Goal: Task Accomplishment & Management: Use online tool/utility

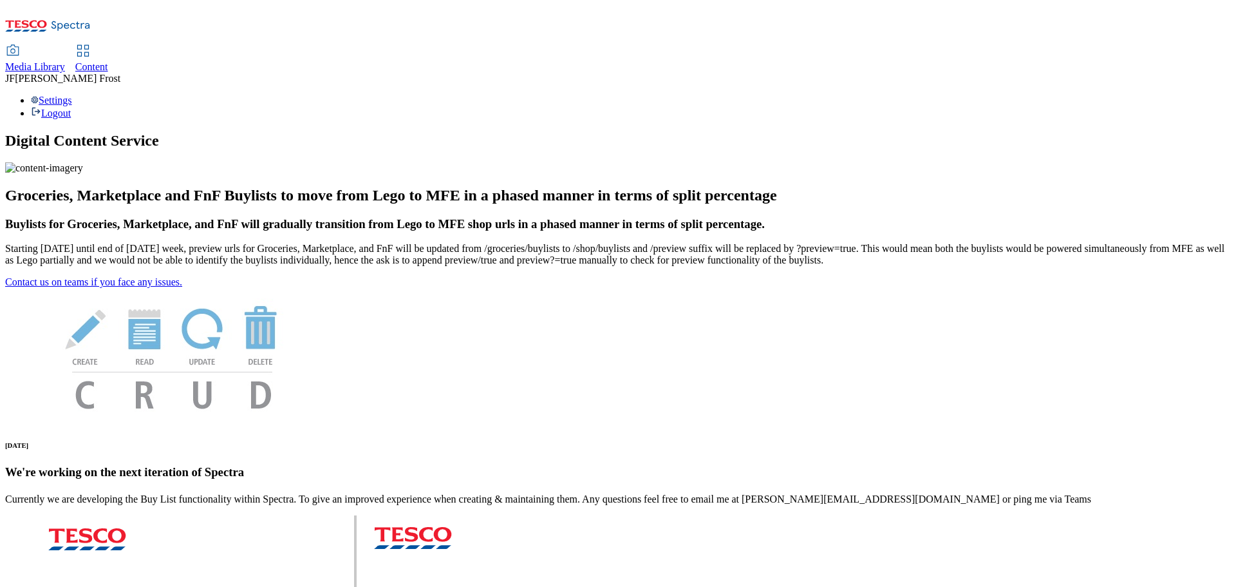
click at [108, 61] on span "Content" at bounding box center [91, 66] width 33 height 11
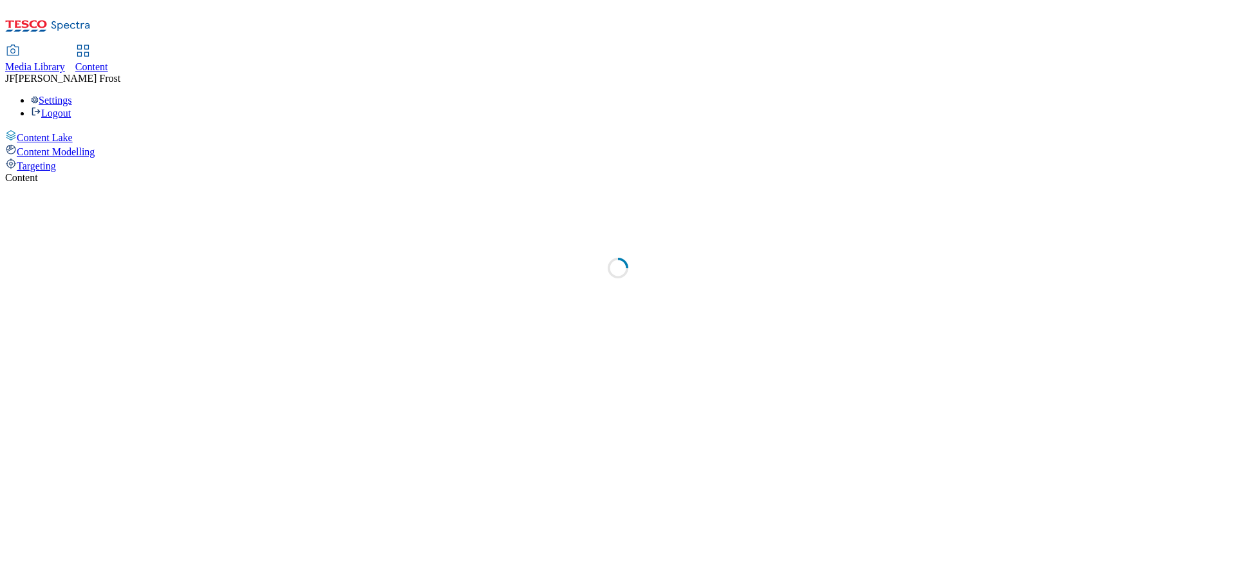
select select "ghs-[GEOGRAPHIC_DATA]"
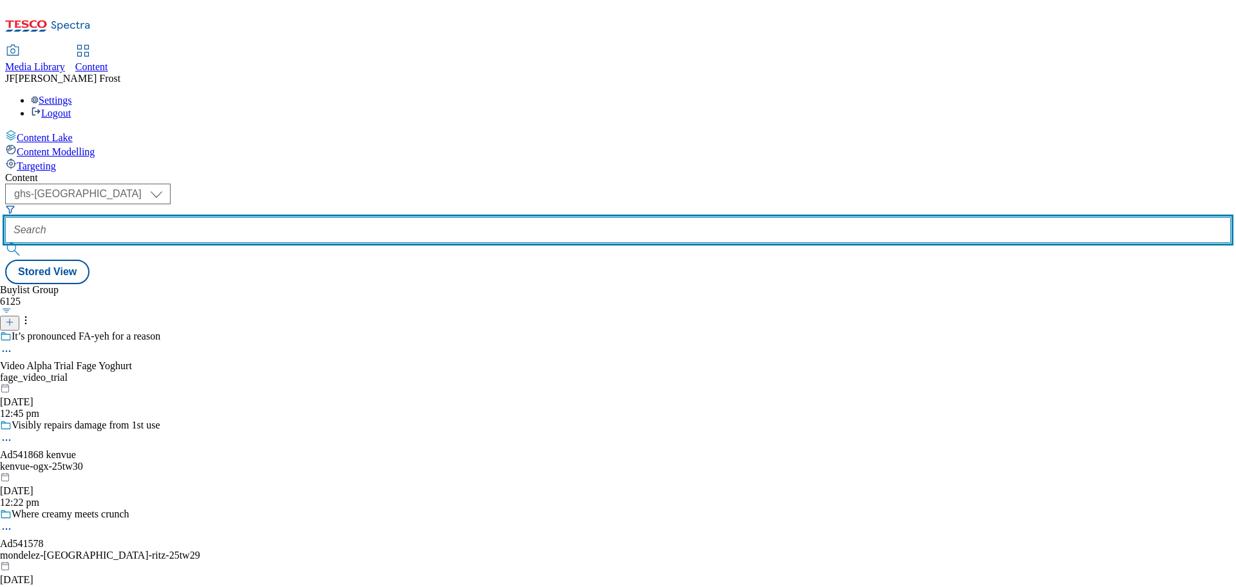
click at [330, 217] on input "text" at bounding box center [618, 230] width 1226 height 26
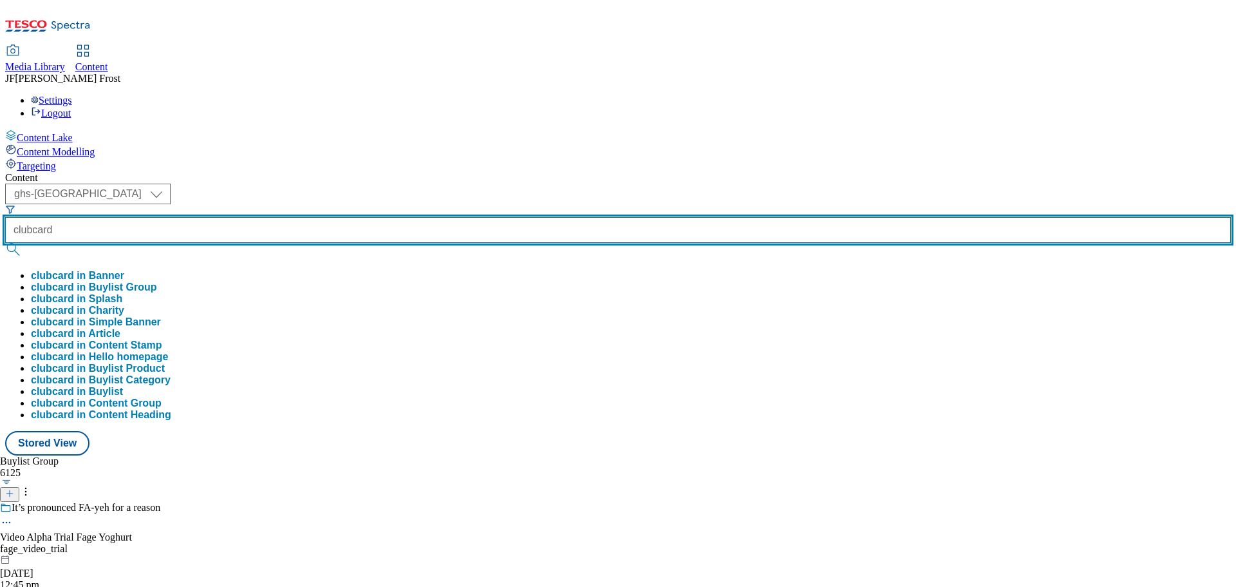
type input "clubcard"
click at [5, 243] on button "submit" at bounding box center [14, 249] width 18 height 13
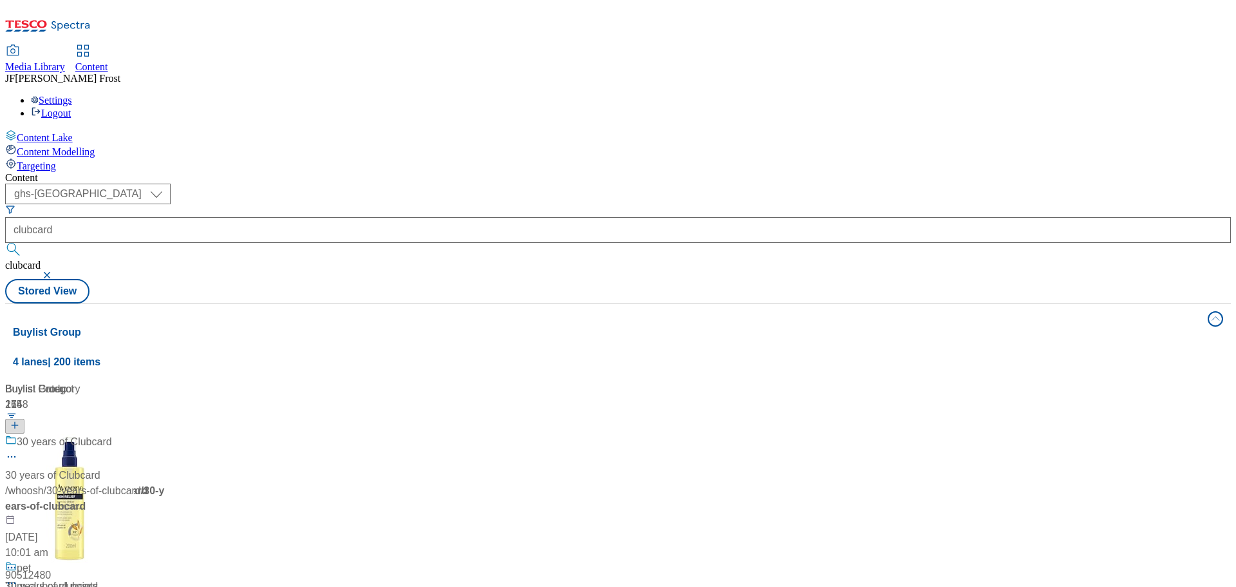
click at [560, 184] on div "( optional ) ghs-roi ghs-uk ghs-uk clubcard clubcard Stored View" at bounding box center [618, 244] width 1226 height 120
click at [89, 434] on div "Clubcard Prices" at bounding box center [53, 441] width 73 height 15
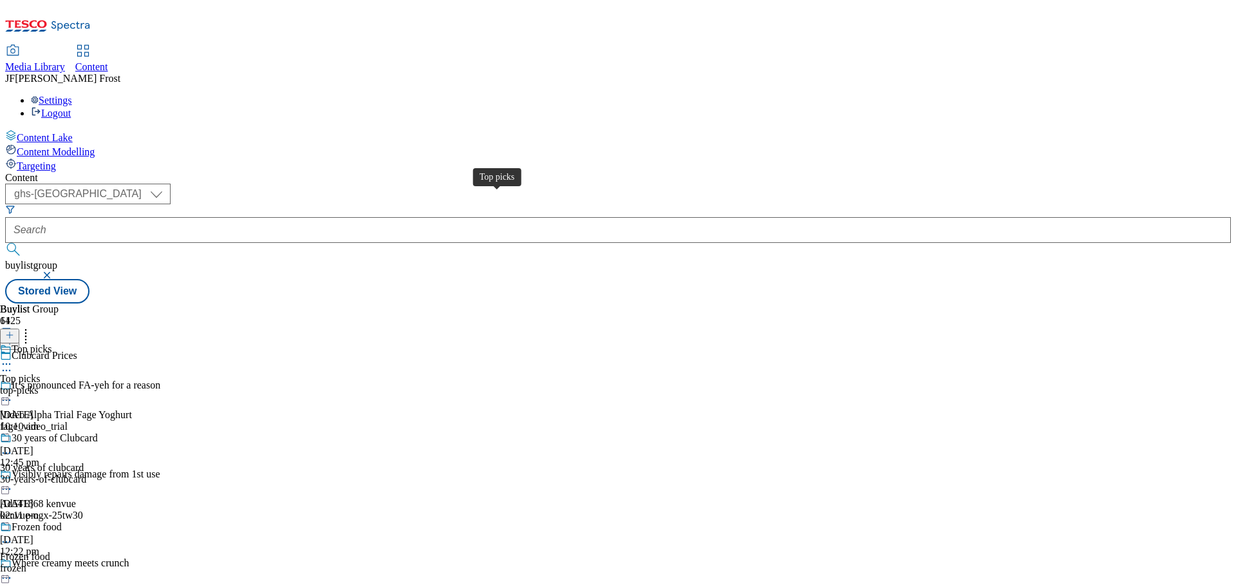
click at [52, 343] on div "Top picks" at bounding box center [32, 349] width 40 height 12
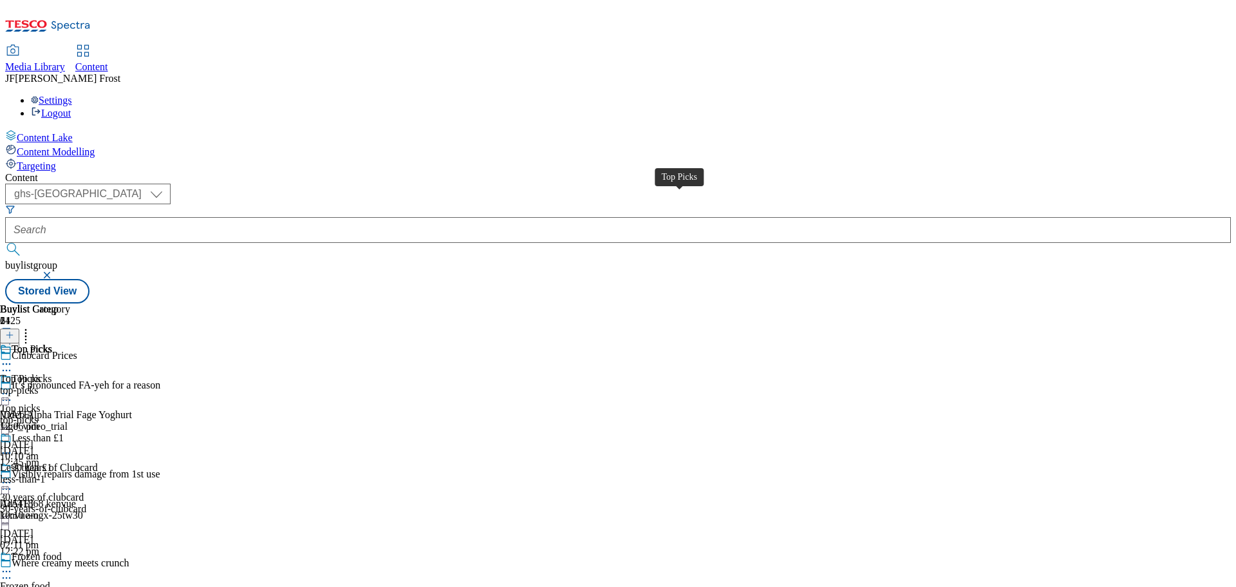
click at [52, 343] on div "Top Picks" at bounding box center [32, 349] width 41 height 12
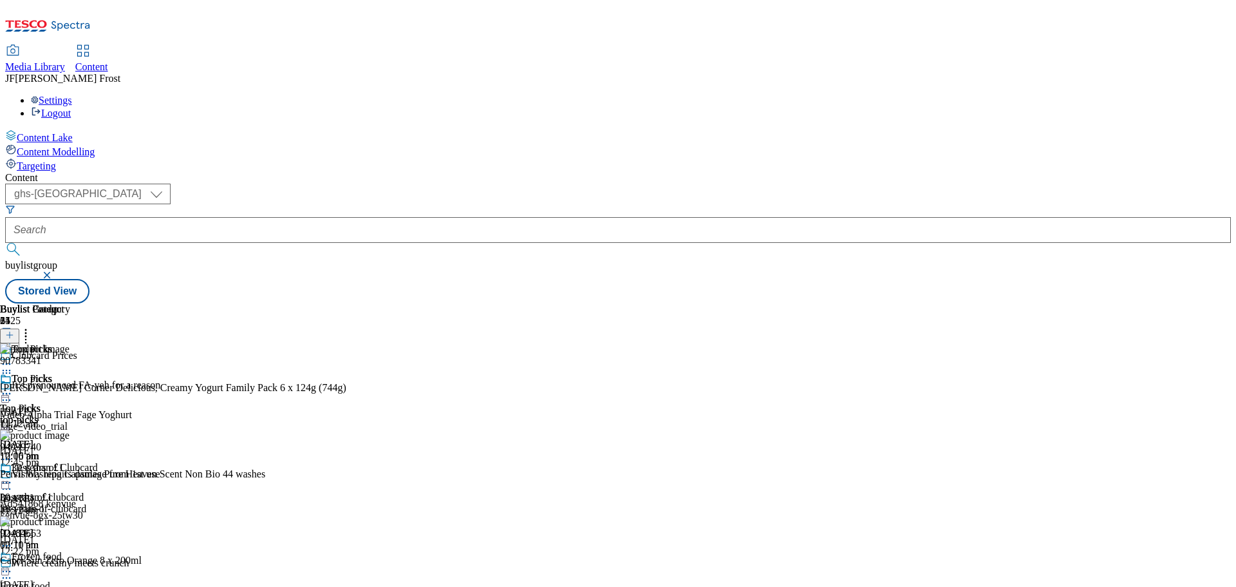
click at [13, 387] on icon at bounding box center [6, 393] width 13 height 13
click at [81, 534] on span "Un-publish" at bounding box center [60, 539] width 41 height 10
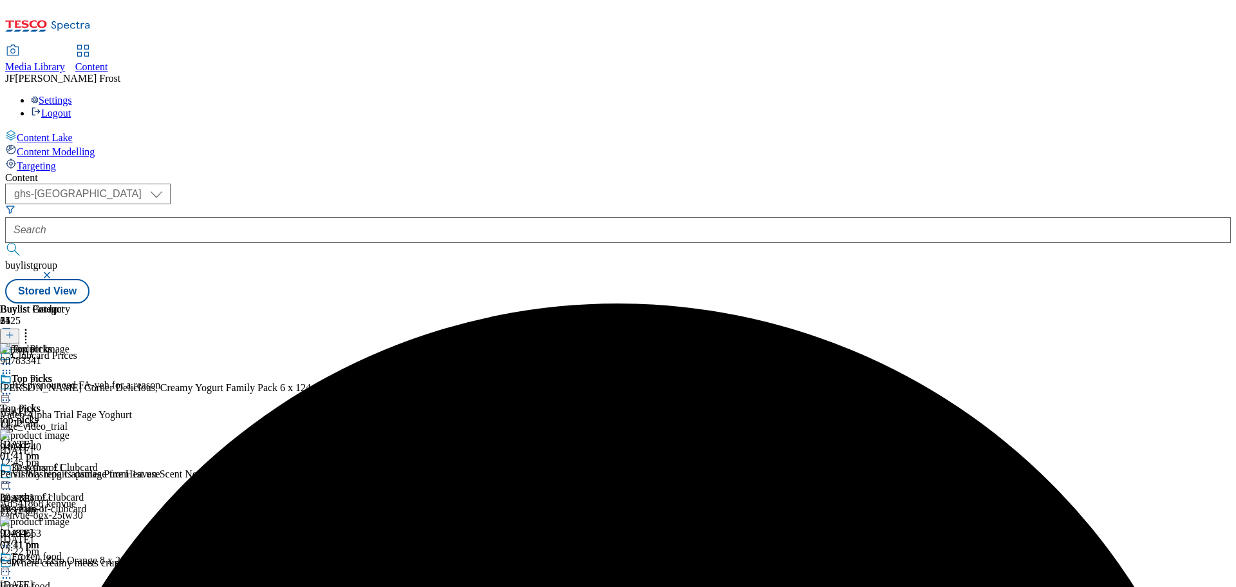
click at [5, 393] on circle at bounding box center [4, 394] width 2 height 2
click at [83, 490] on span "Un-preview" at bounding box center [61, 495] width 43 height 10
click at [32, 326] on icon at bounding box center [25, 332] width 13 height 13
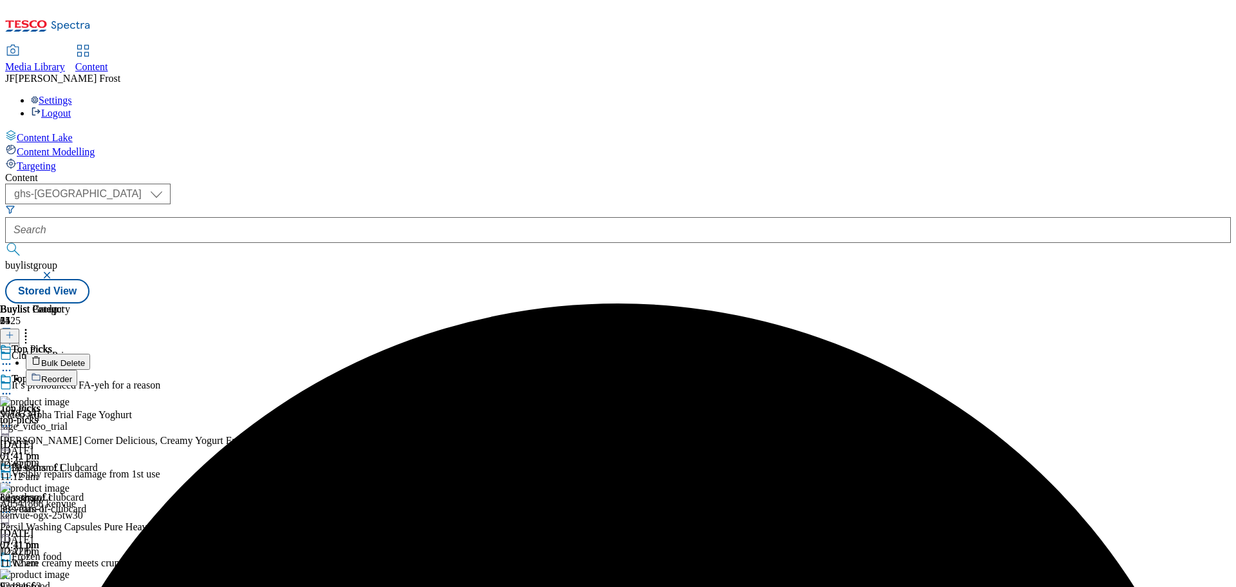
click at [85, 358] on span "Bulk Delete" at bounding box center [63, 363] width 44 height 10
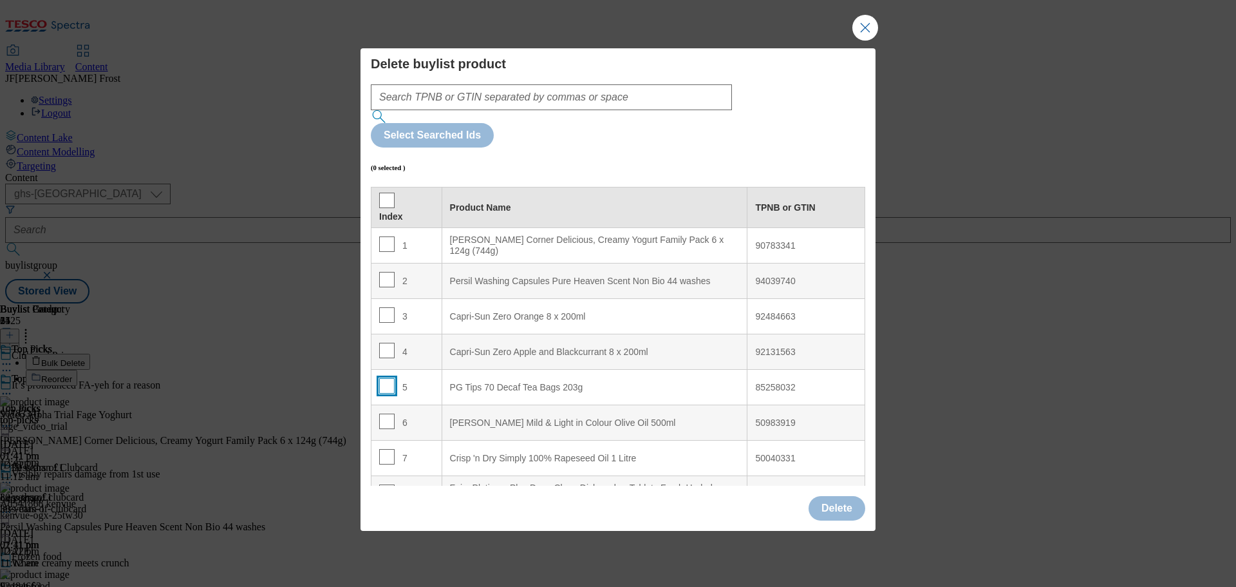
click at [388, 378] on input "Modal" at bounding box center [386, 385] width 15 height 15
checkbox input "true"
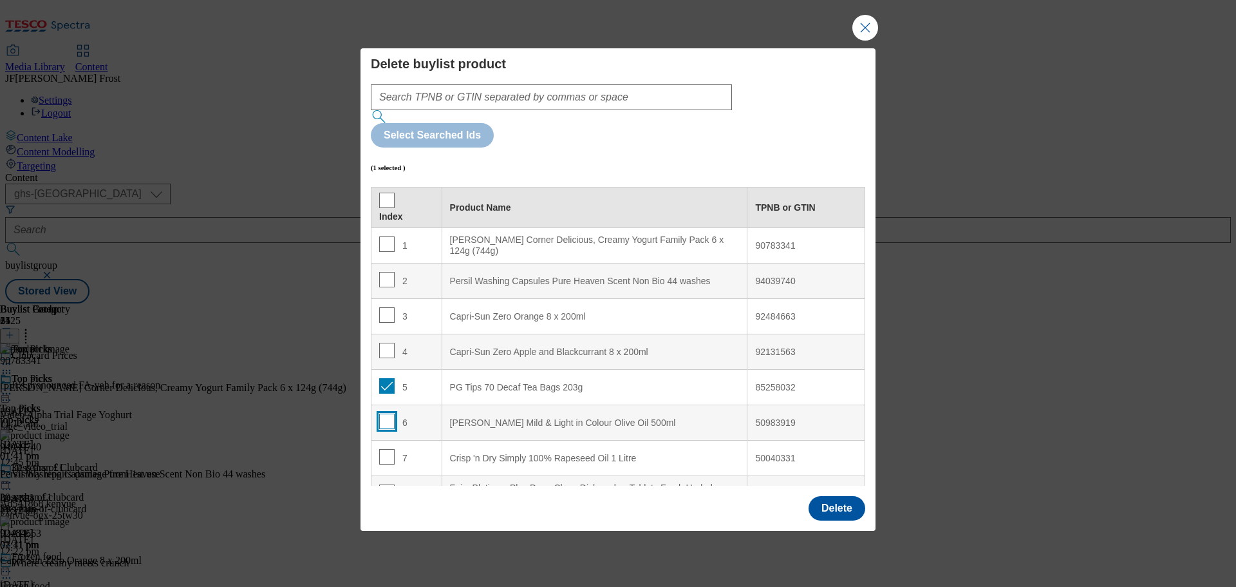
click at [384, 413] on input "Modal" at bounding box center [386, 420] width 15 height 15
checkbox input "true"
click at [384, 449] on input "Modal" at bounding box center [386, 456] width 15 height 15
checkbox input "true"
click at [832, 496] on button "Delete" at bounding box center [837, 508] width 57 height 24
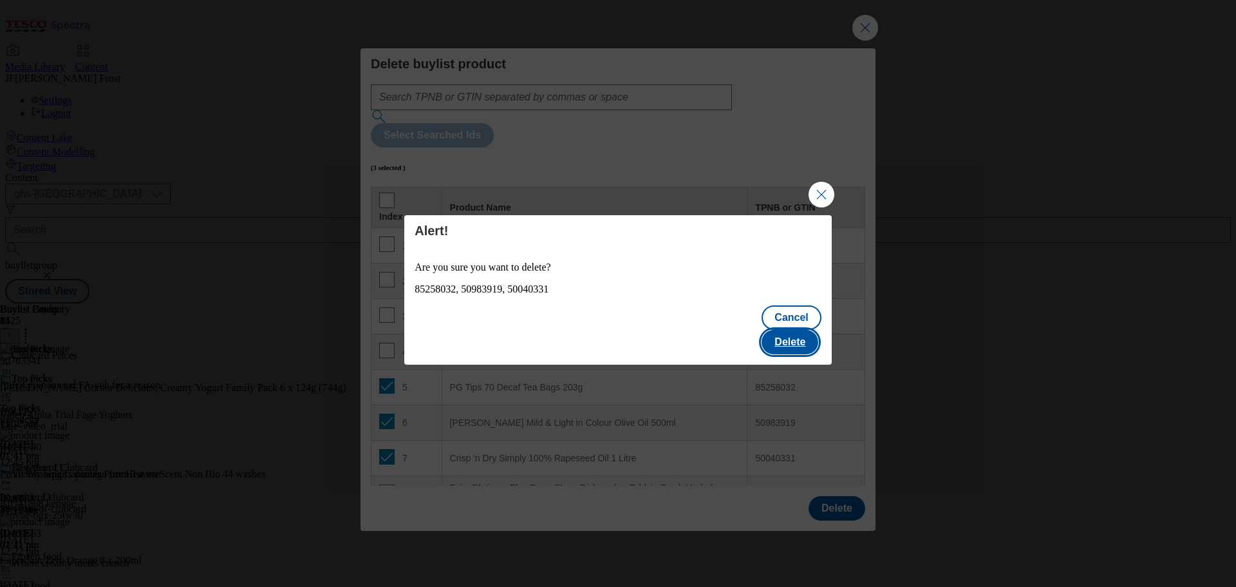
click at [805, 330] on button "Delete" at bounding box center [790, 342] width 57 height 24
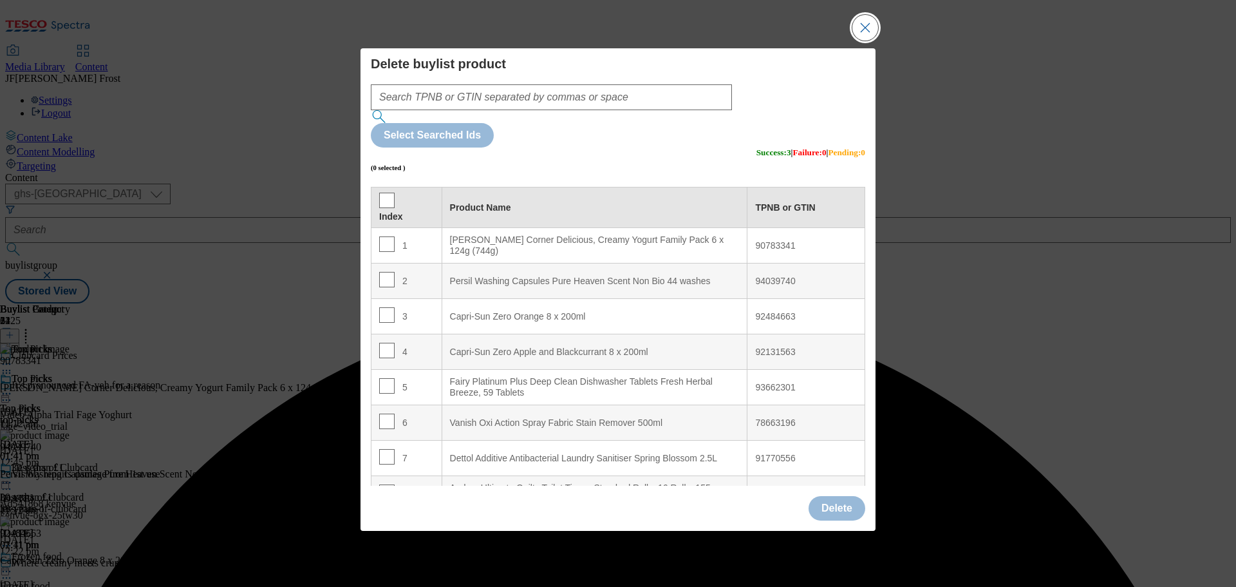
click at [859, 41] on button "Close Modal" at bounding box center [865, 28] width 26 height 26
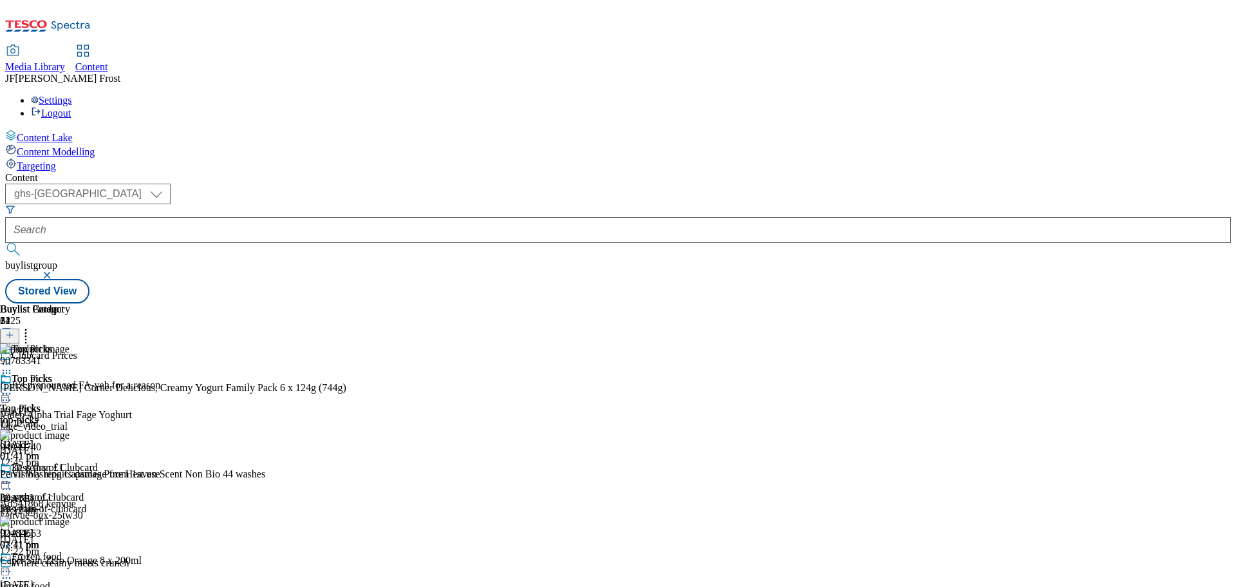
click at [14, 330] on icon at bounding box center [9, 334] width 9 height 9
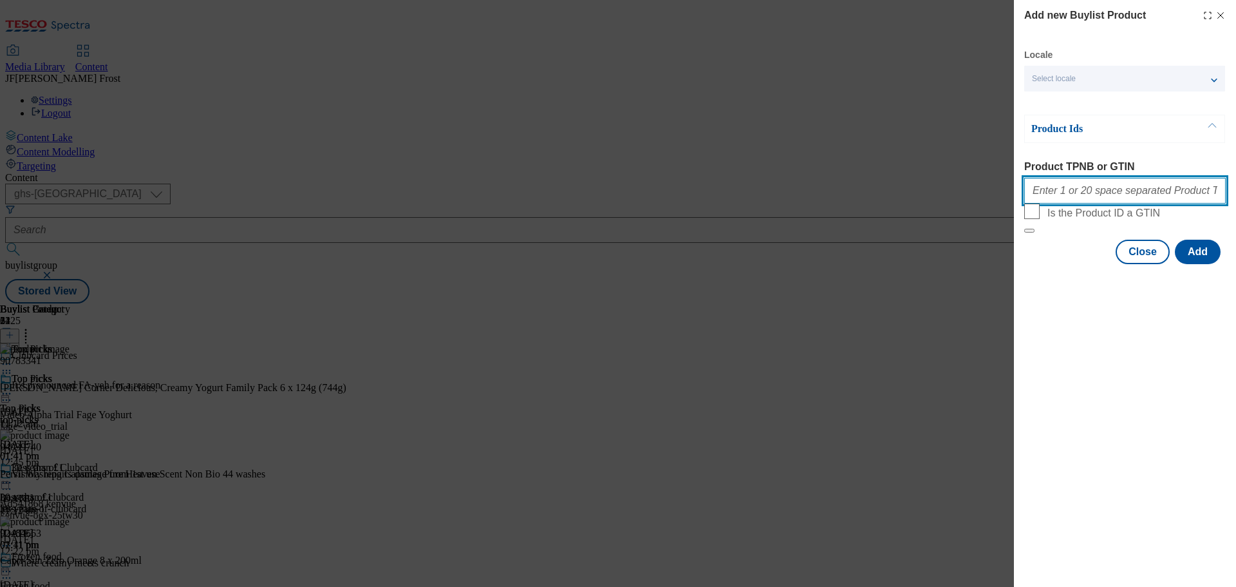
click at [1084, 192] on input "Product TPNB or GTIN" at bounding box center [1125, 191] width 202 height 26
paste input "89955632 90609532 54960664 89616795 93720400 92971121 50254118 55705344 5339344…"
type input "89955632 90609532 54960664 89616795 93720400 92971121 50254118 55705344 5339344…"
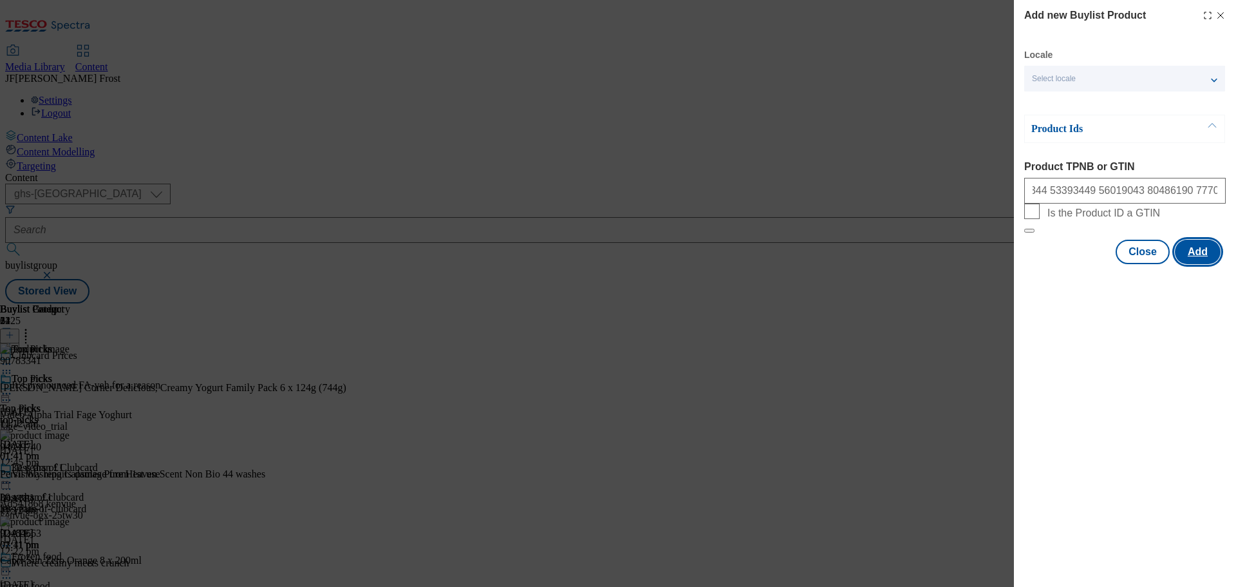
click at [1195, 264] on button "Add" at bounding box center [1198, 252] width 46 height 24
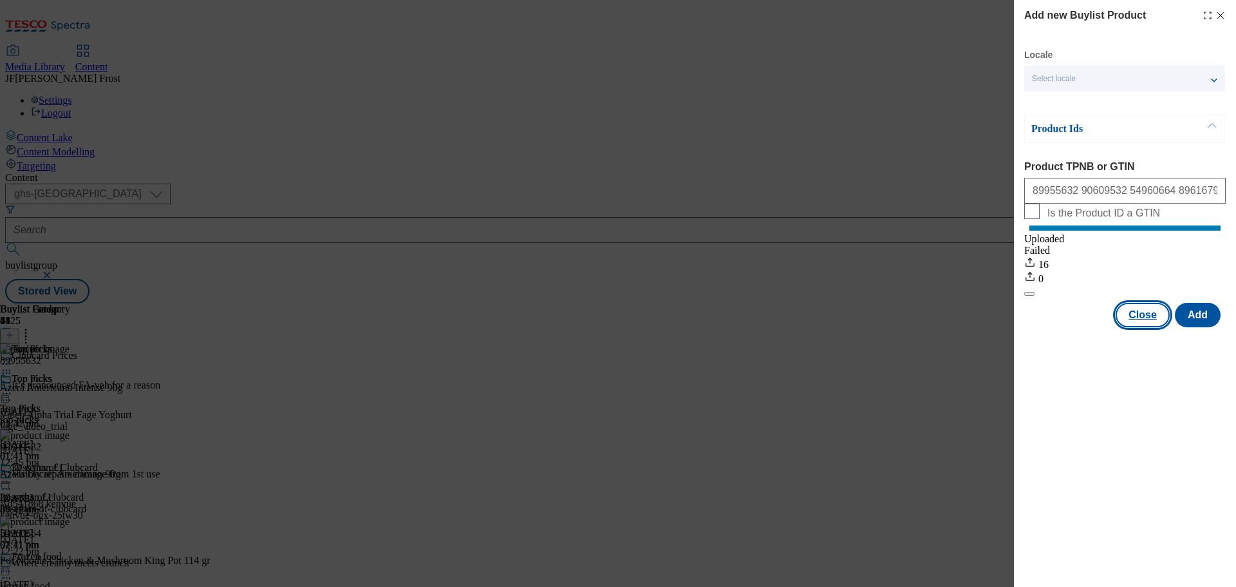
click at [1144, 327] on button "Close" at bounding box center [1143, 315] width 54 height 24
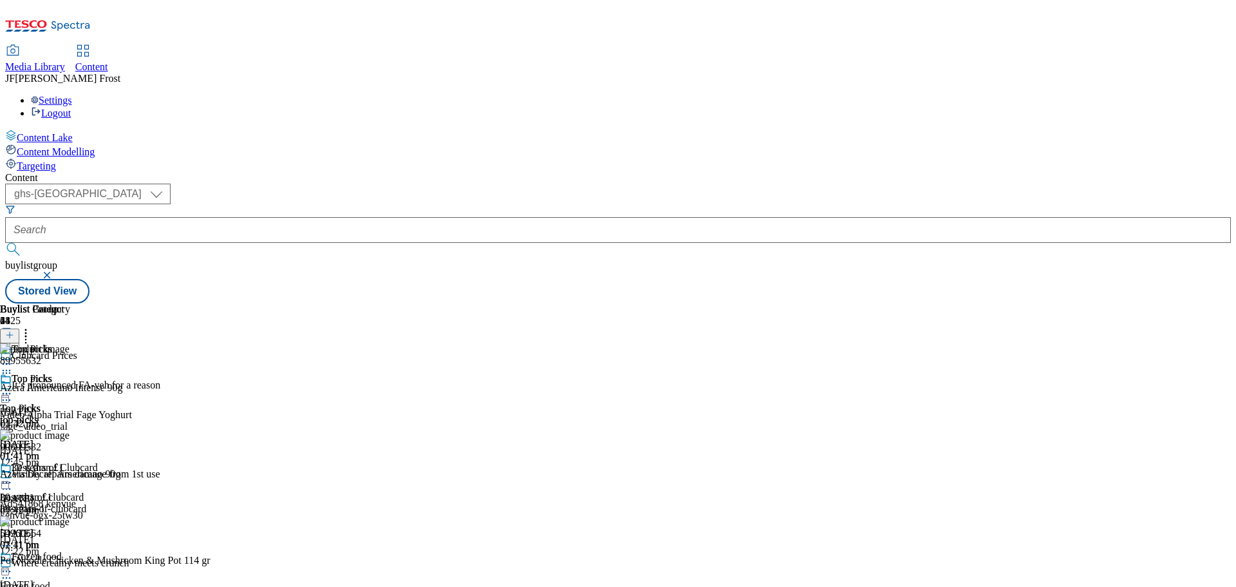
click at [32, 326] on icon at bounding box center [25, 332] width 13 height 13
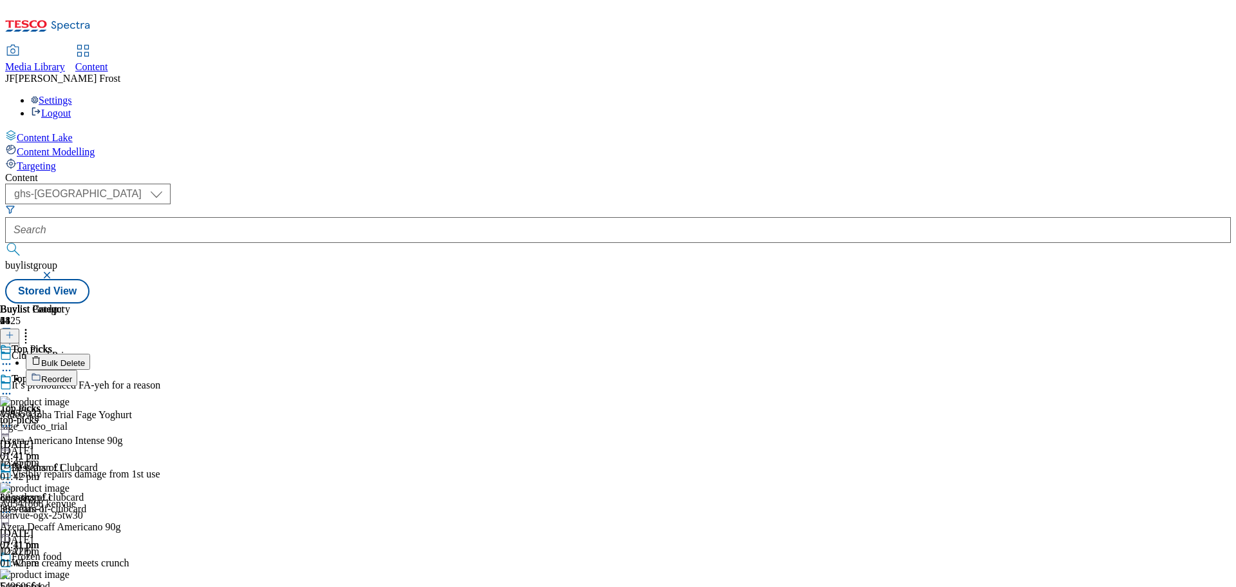
click at [77, 370] on button "Reorder" at bounding box center [52, 378] width 52 height 16
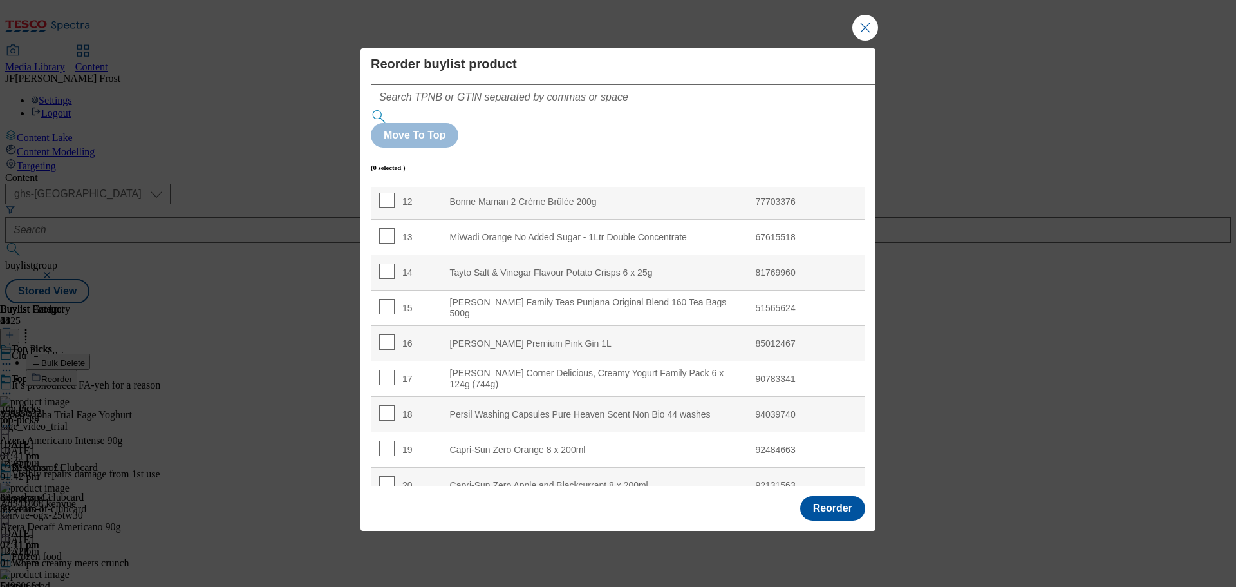
scroll to position [451, 0]
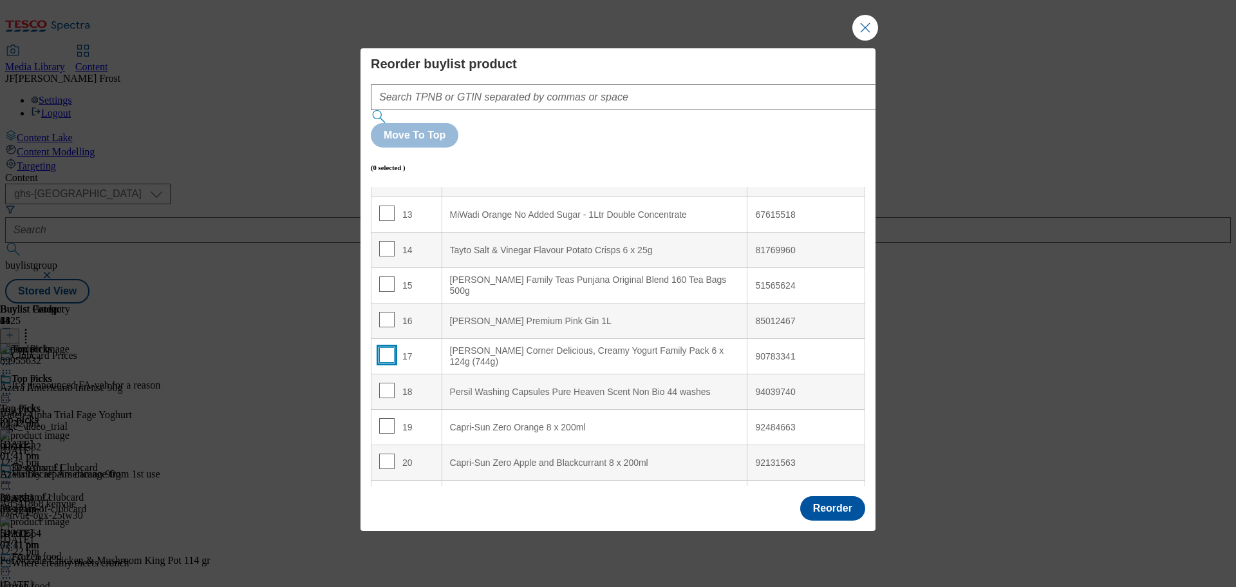
click at [386, 347] on input "Modal" at bounding box center [386, 354] width 15 height 15
checkbox input "true"
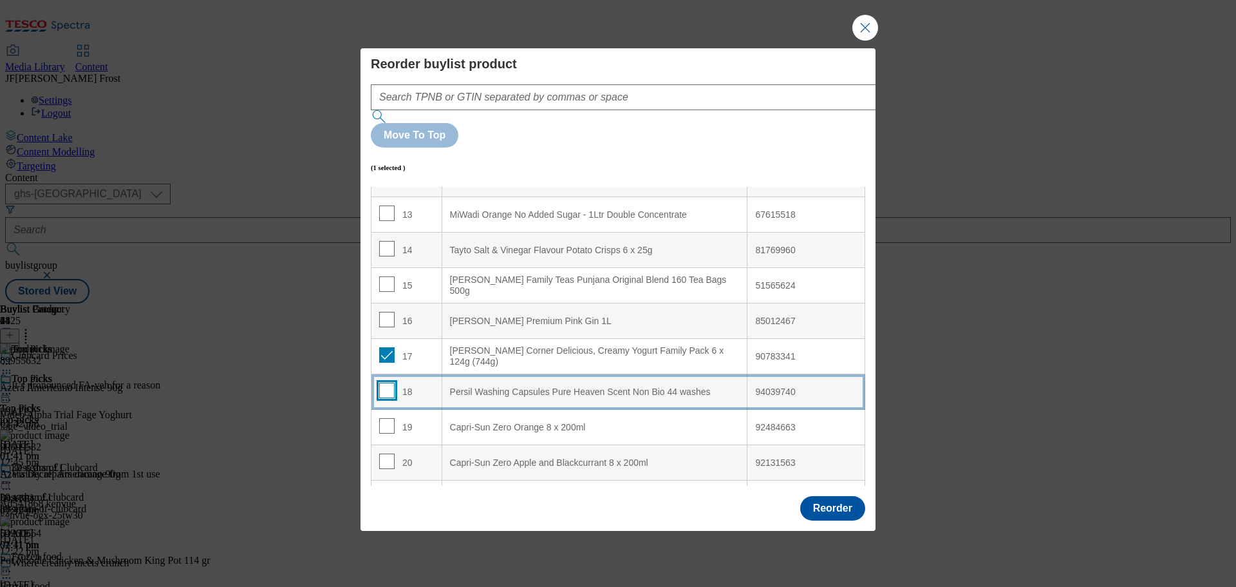
click at [388, 382] on input "Modal" at bounding box center [386, 389] width 15 height 15
checkbox input "true"
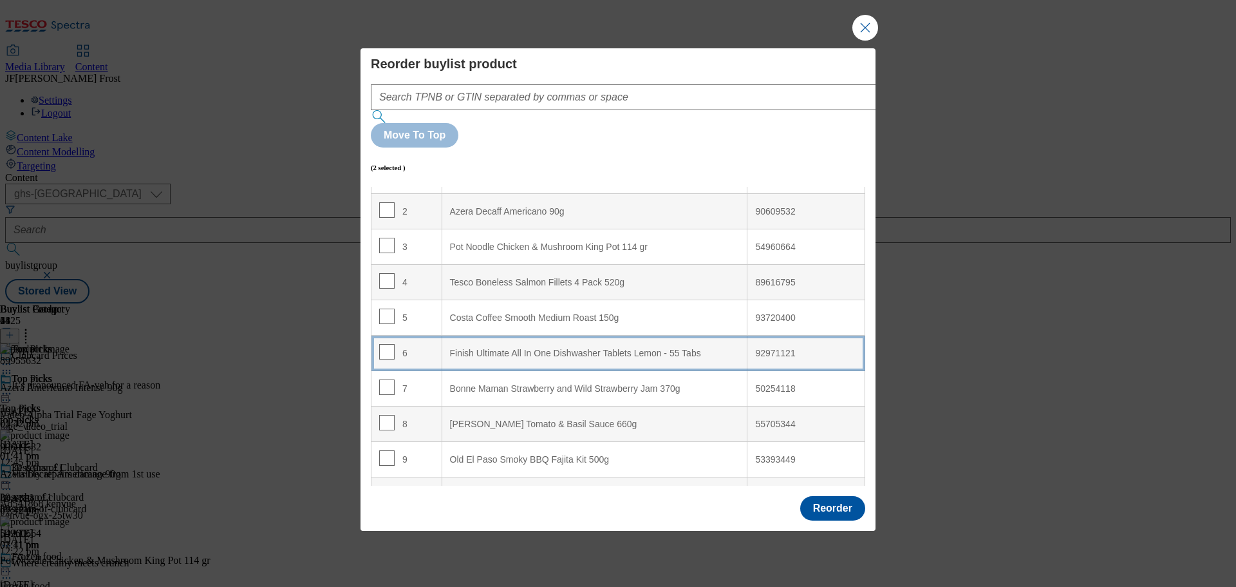
scroll to position [0, 0]
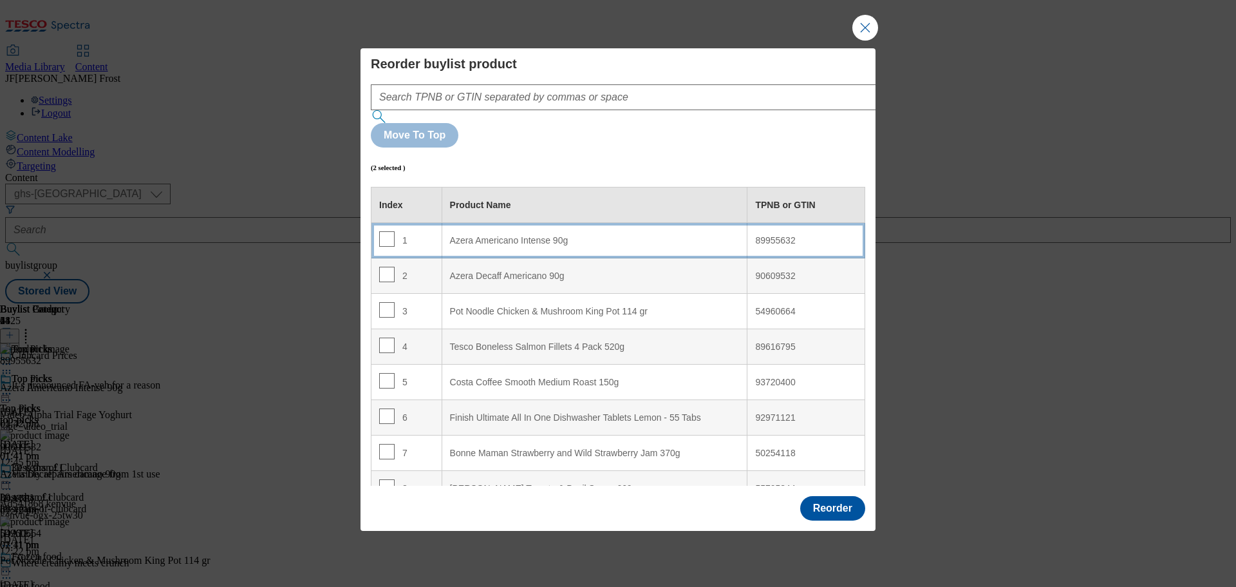
click at [561, 223] on 90g "Azera Americano Intense 90g" at bounding box center [595, 240] width 306 height 35
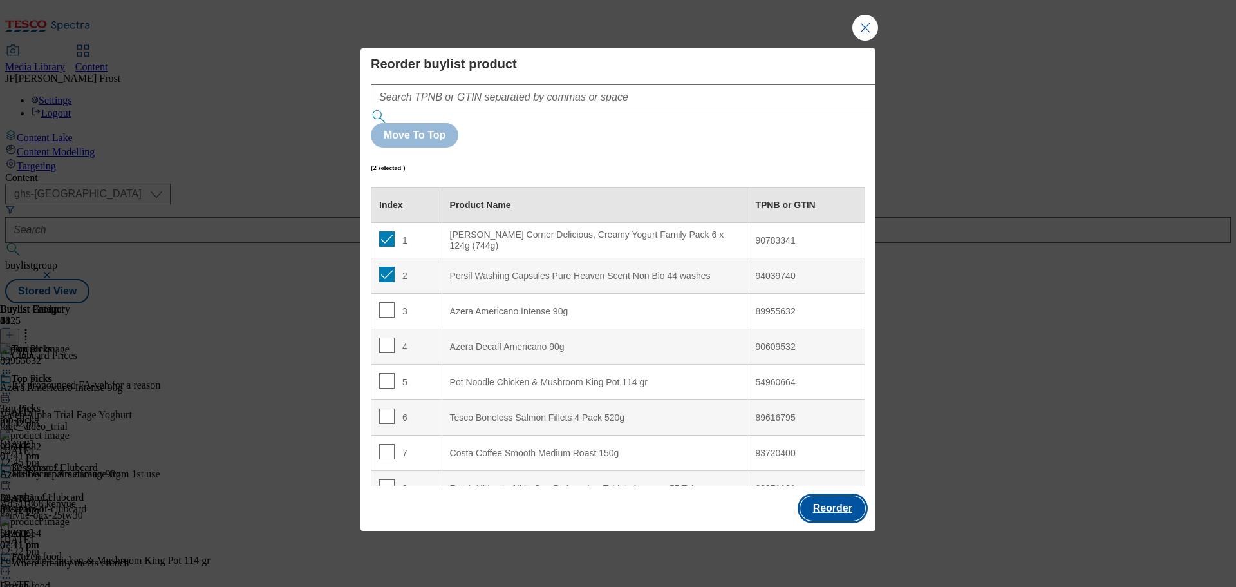
click at [840, 496] on button "Reorder" at bounding box center [832, 508] width 65 height 24
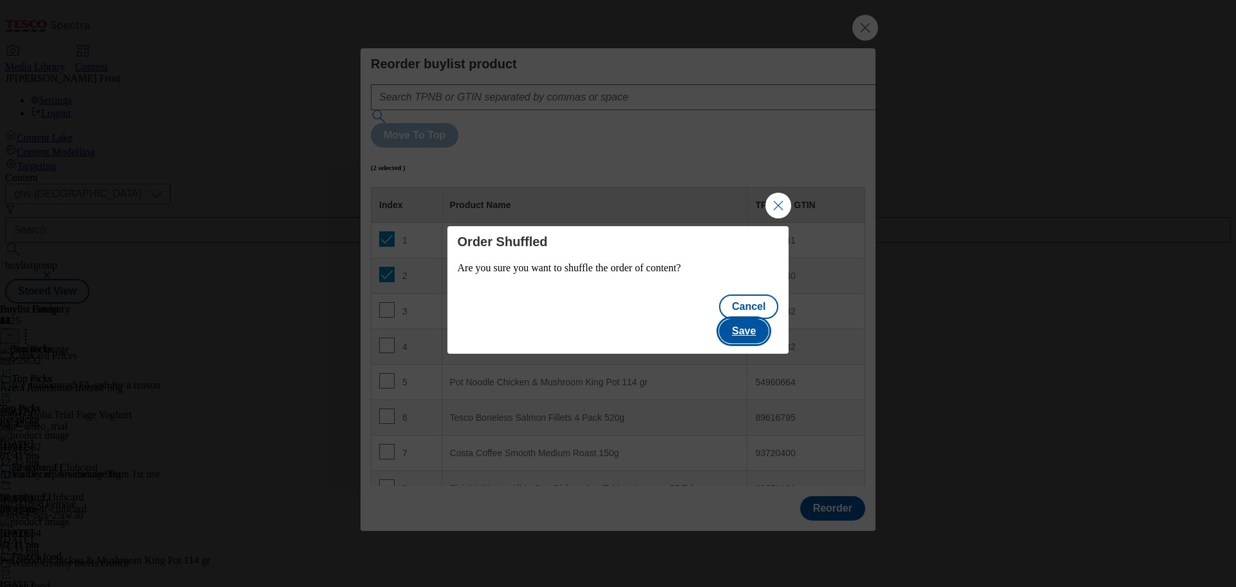
click at [755, 321] on button "Save" at bounding box center [744, 331] width 50 height 24
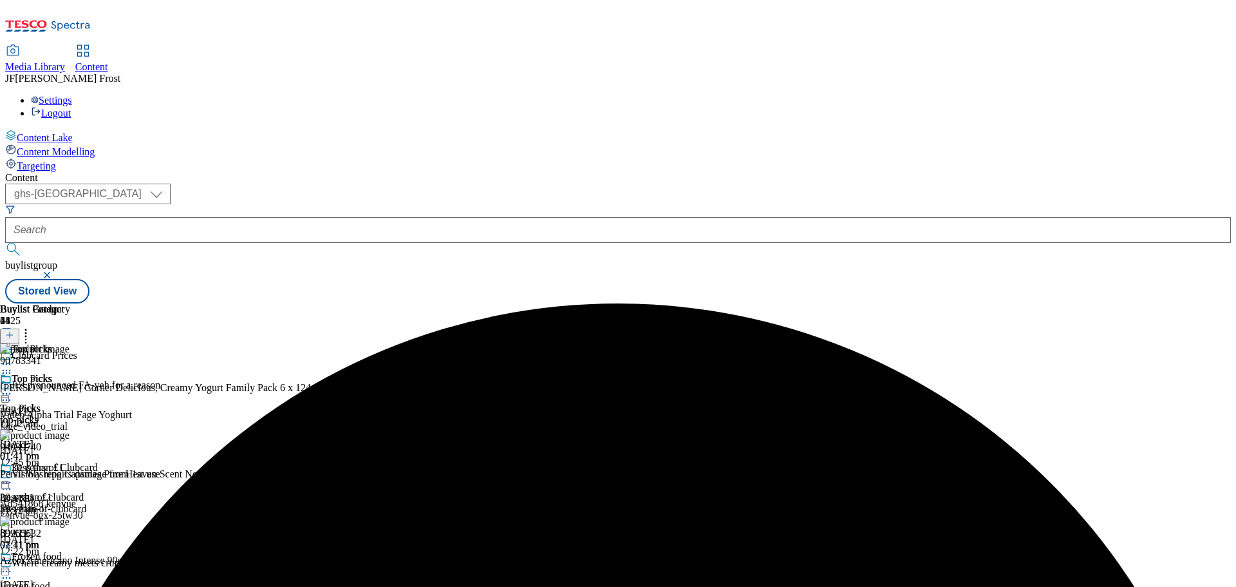
click at [13, 387] on icon at bounding box center [6, 393] width 13 height 13
click at [70, 475] on span "Preview" at bounding box center [55, 480] width 30 height 10
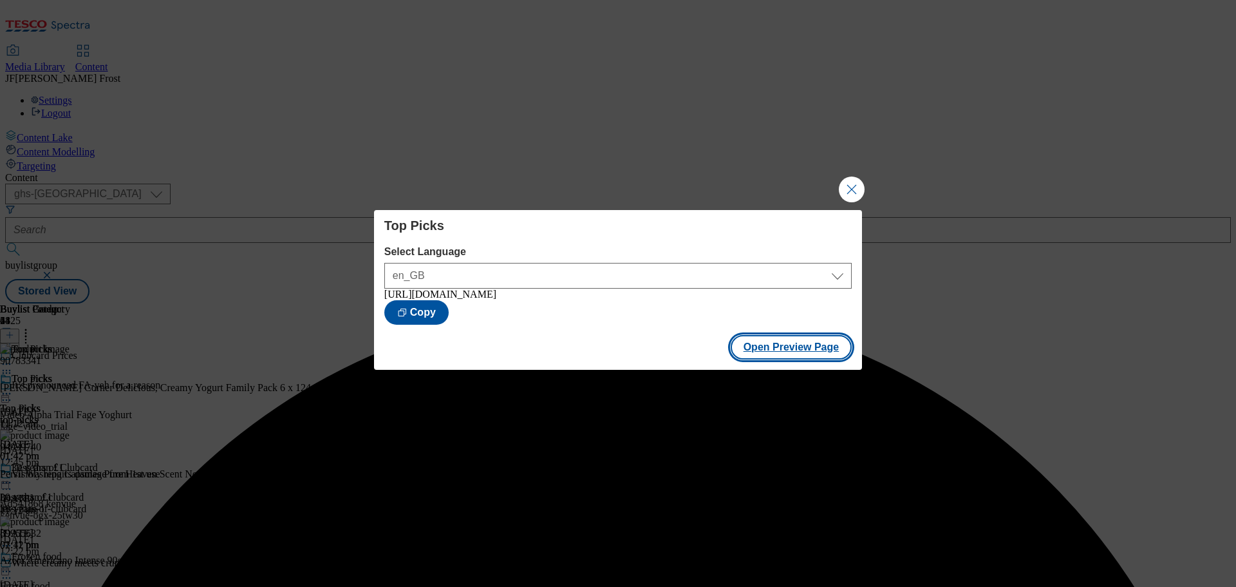
click at [772, 352] on button "Open Preview Page" at bounding box center [792, 347] width 122 height 24
click at [855, 184] on button "Close Modal" at bounding box center [852, 189] width 26 height 26
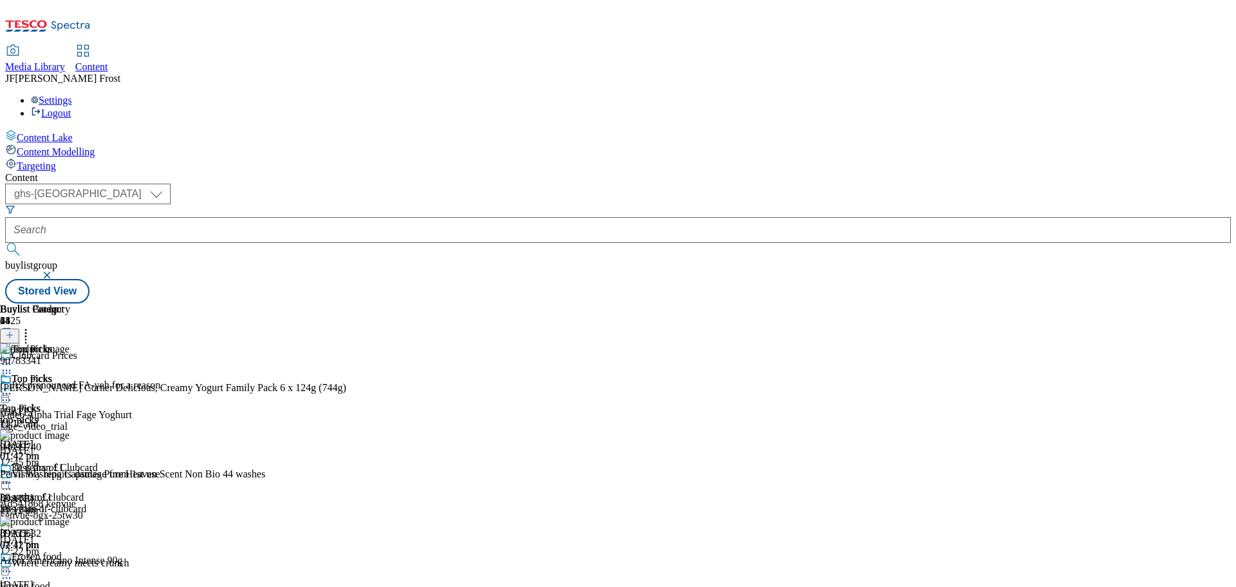
click at [13, 387] on icon at bounding box center [6, 393] width 13 height 13
click at [83, 490] on span "Un-preview" at bounding box center [61, 495] width 43 height 10
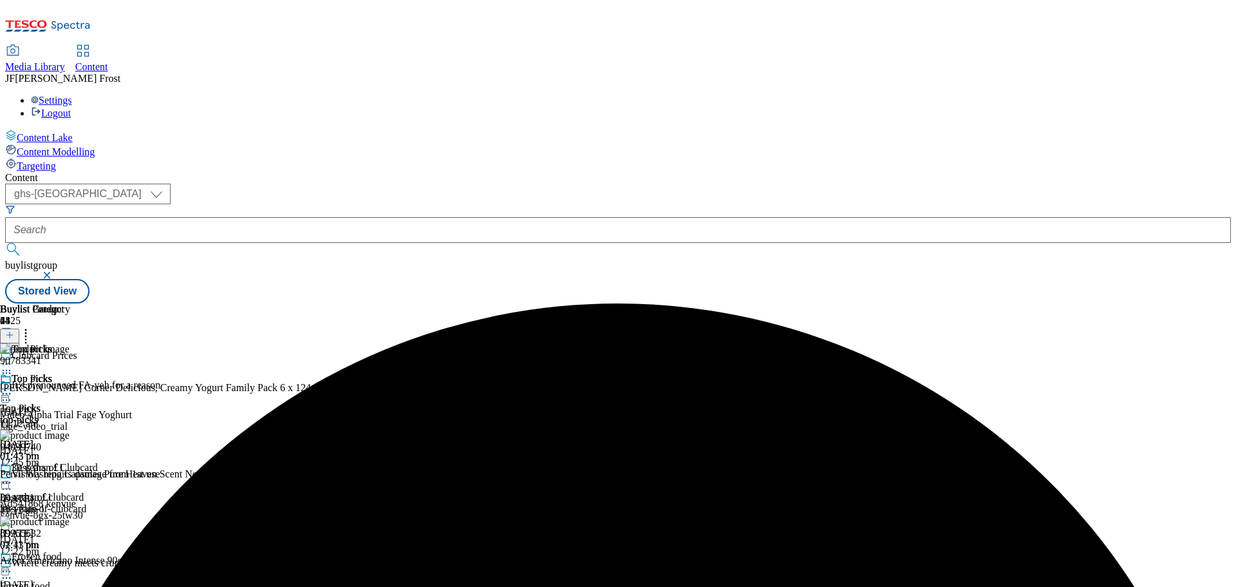
click at [32, 326] on icon at bounding box center [25, 332] width 13 height 13
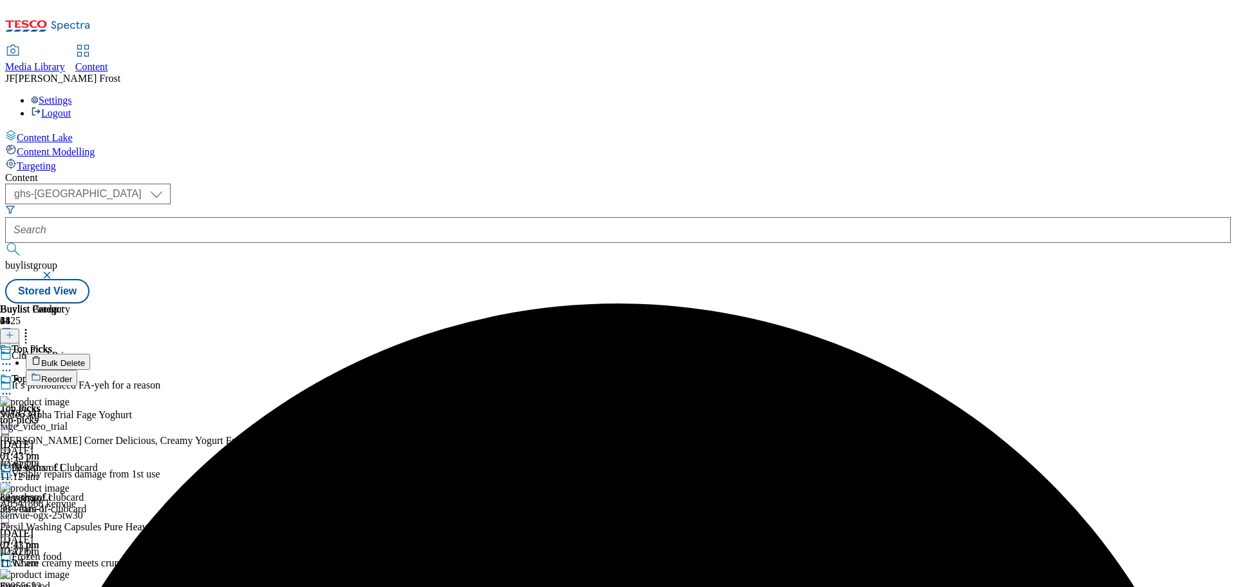
click at [90, 353] on button "Bulk Delete" at bounding box center [58, 361] width 64 height 16
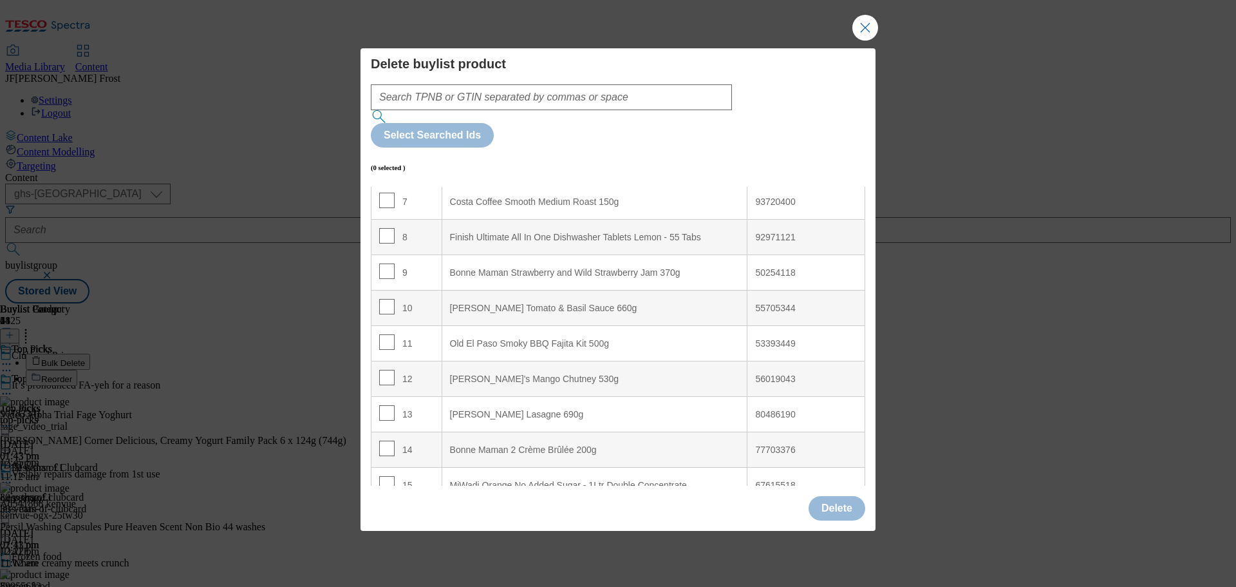
scroll to position [258, 0]
click at [388, 404] on input "Modal" at bounding box center [386, 411] width 15 height 15
checkbox input "true"
click at [847, 496] on button "Delete" at bounding box center [837, 508] width 57 height 24
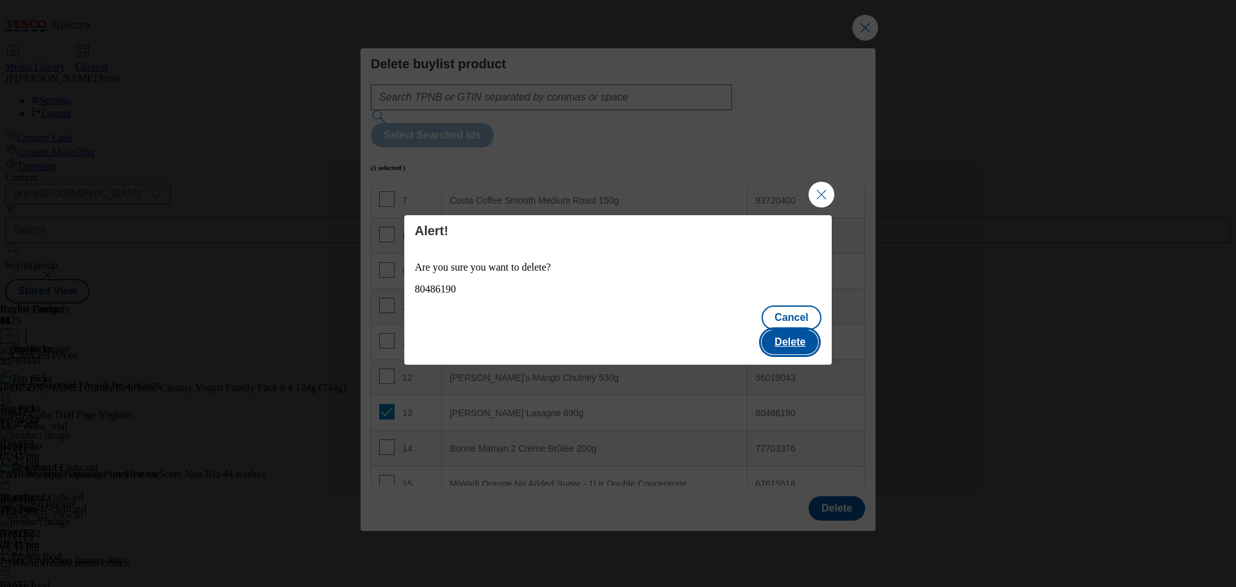
click at [800, 330] on button "Delete" at bounding box center [790, 342] width 57 height 24
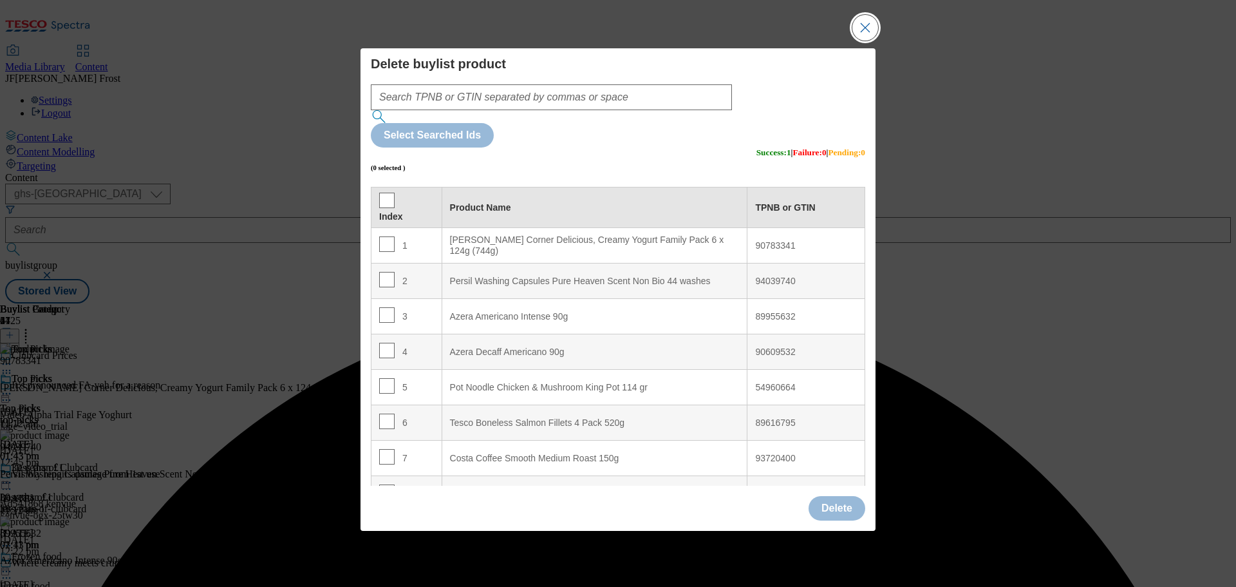
click at [863, 41] on button "Close Modal" at bounding box center [865, 28] width 26 height 26
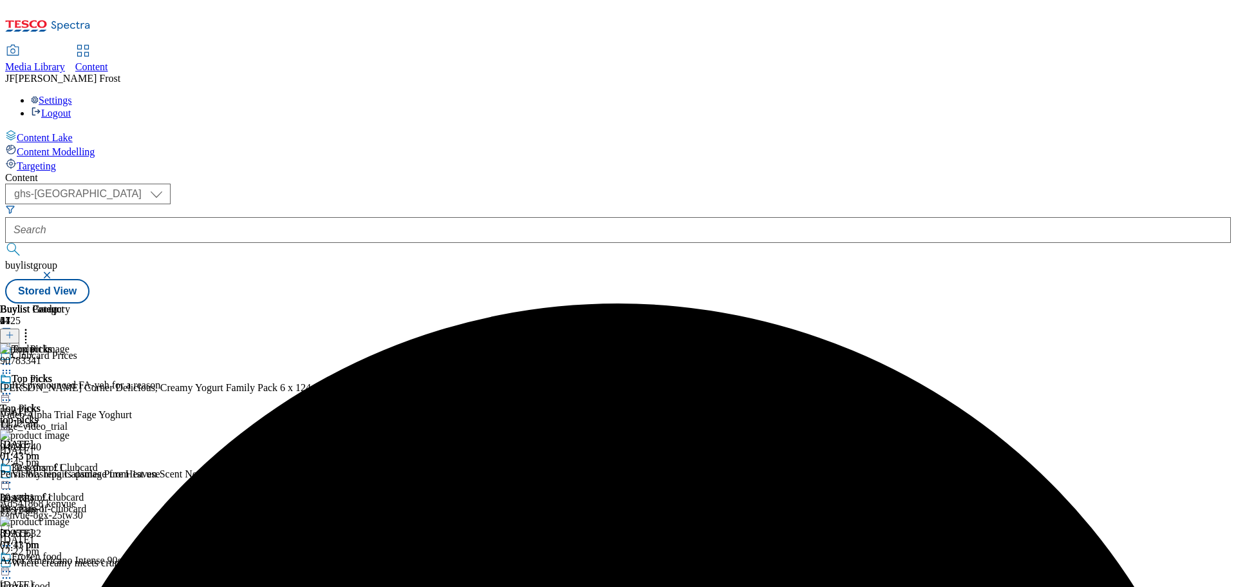
click at [13, 387] on icon at bounding box center [6, 393] width 13 height 13
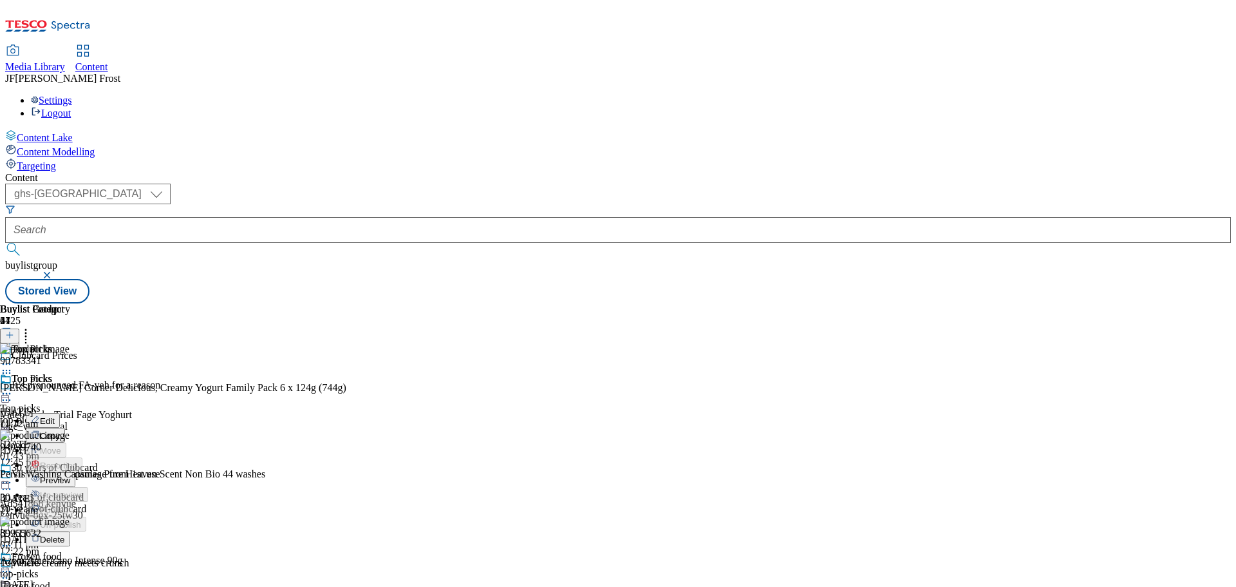
click at [75, 472] on button "Preview" at bounding box center [51, 479] width 50 height 15
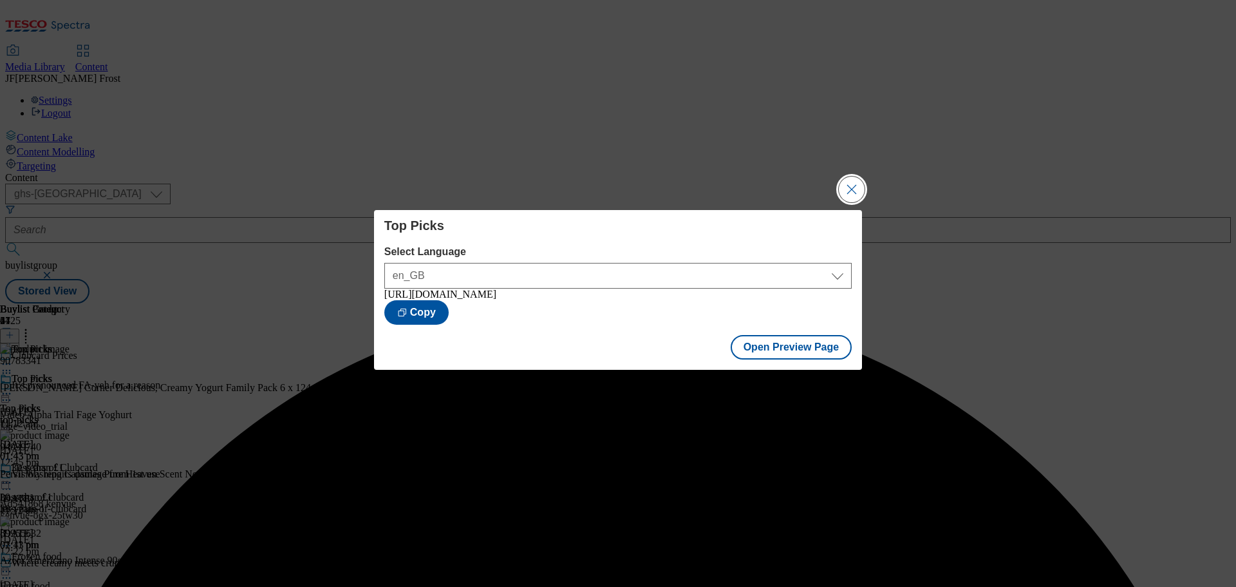
click at [858, 185] on button "Close Modal" at bounding box center [852, 189] width 26 height 26
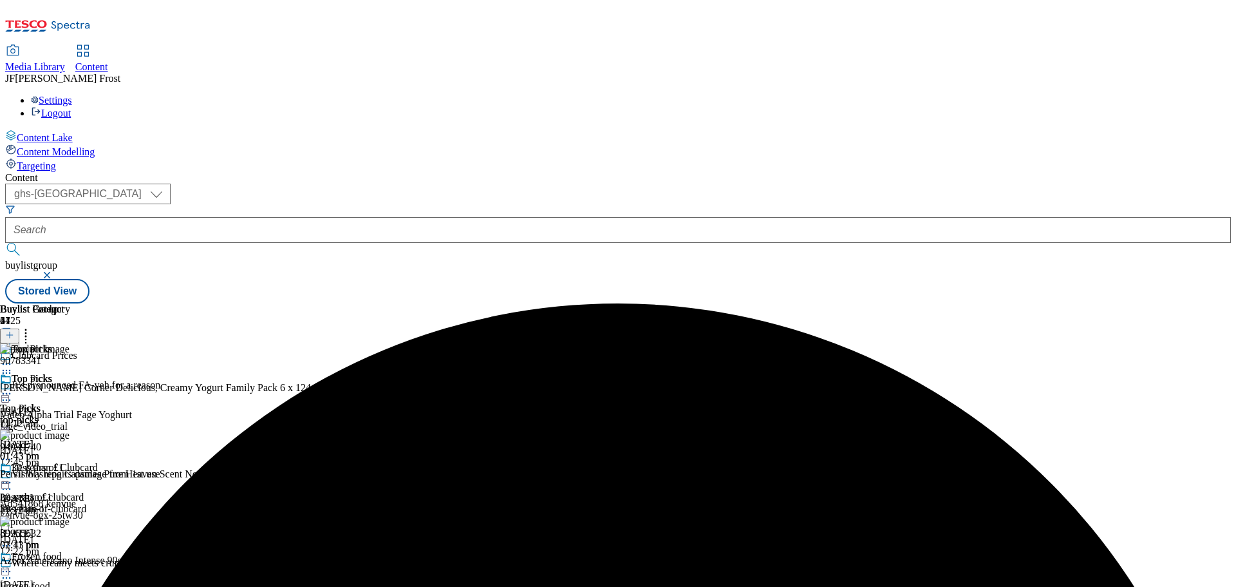
click at [13, 387] on icon at bounding box center [6, 393] width 13 height 13
click at [68, 520] on span "Publish" at bounding box center [54, 525] width 28 height 10
click at [13, 387] on icon at bounding box center [6, 393] width 13 height 13
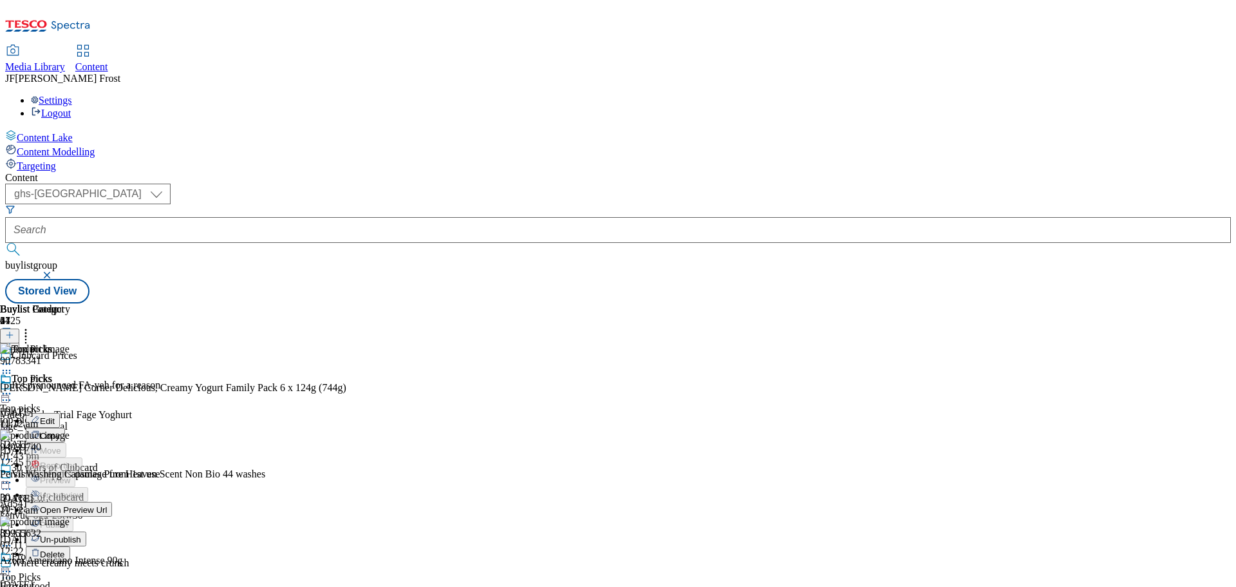
click at [13, 387] on icon at bounding box center [6, 393] width 13 height 13
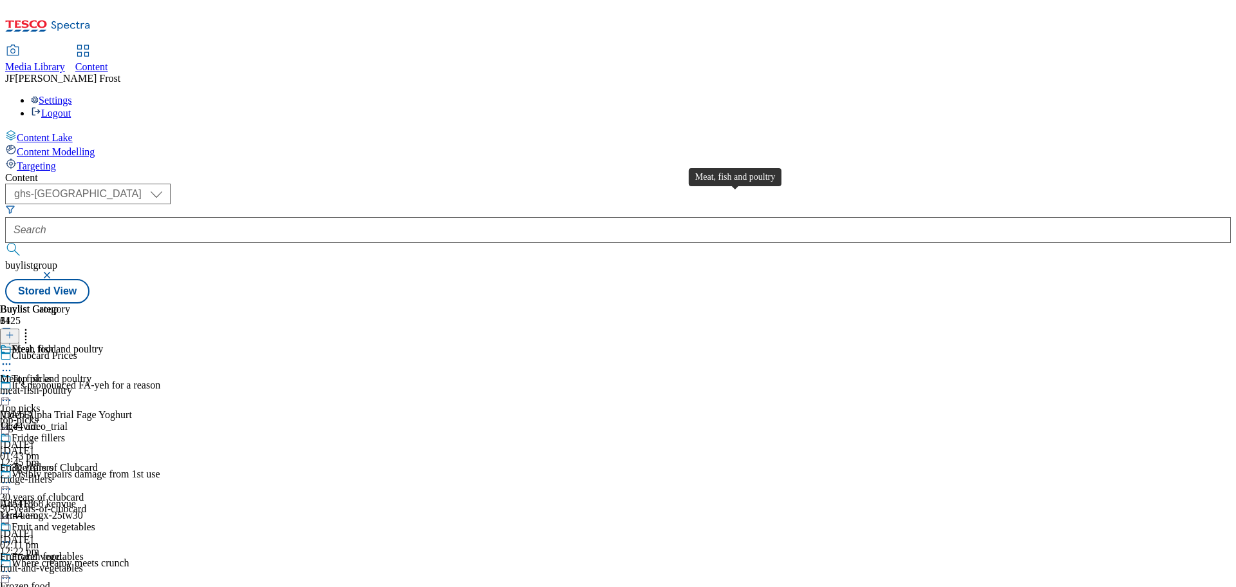
click at [103, 343] on span "Meat, fish and poultry" at bounding box center [57, 350] width 91 height 14
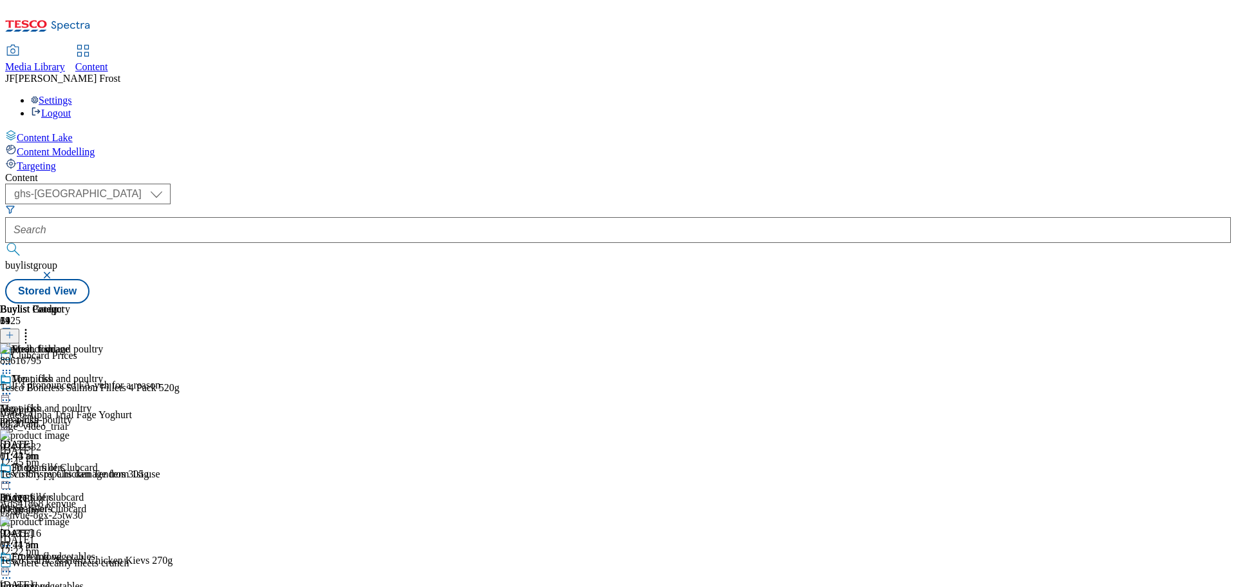
click at [13, 387] on icon at bounding box center [6, 393] width 13 height 13
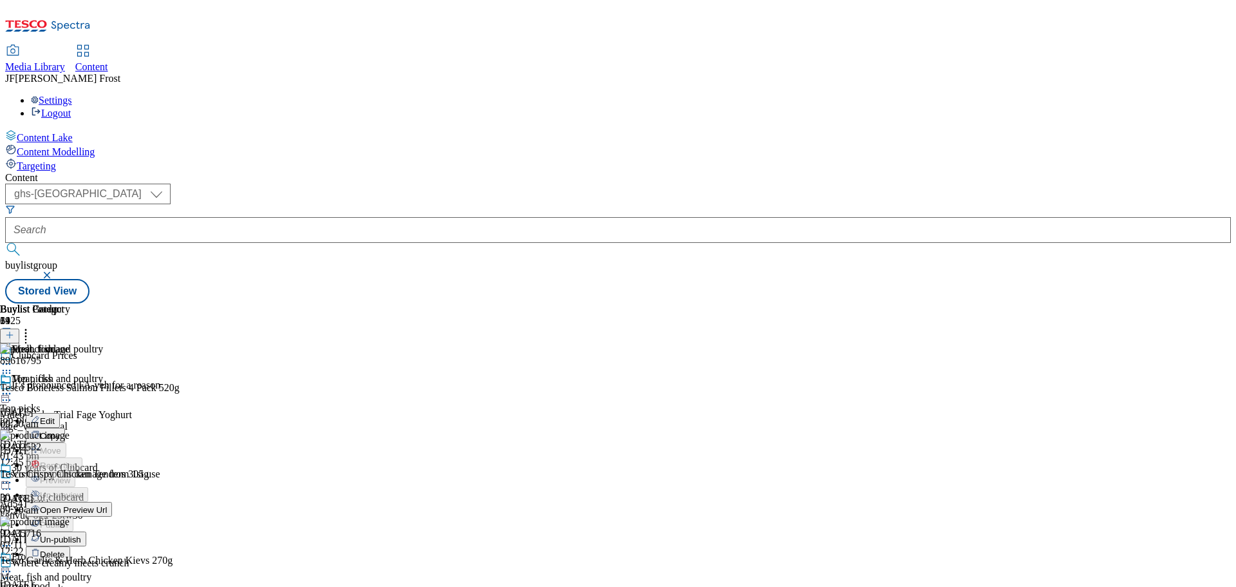
scroll to position [258, 0]
click at [81, 534] on span "Un-publish" at bounding box center [60, 539] width 41 height 10
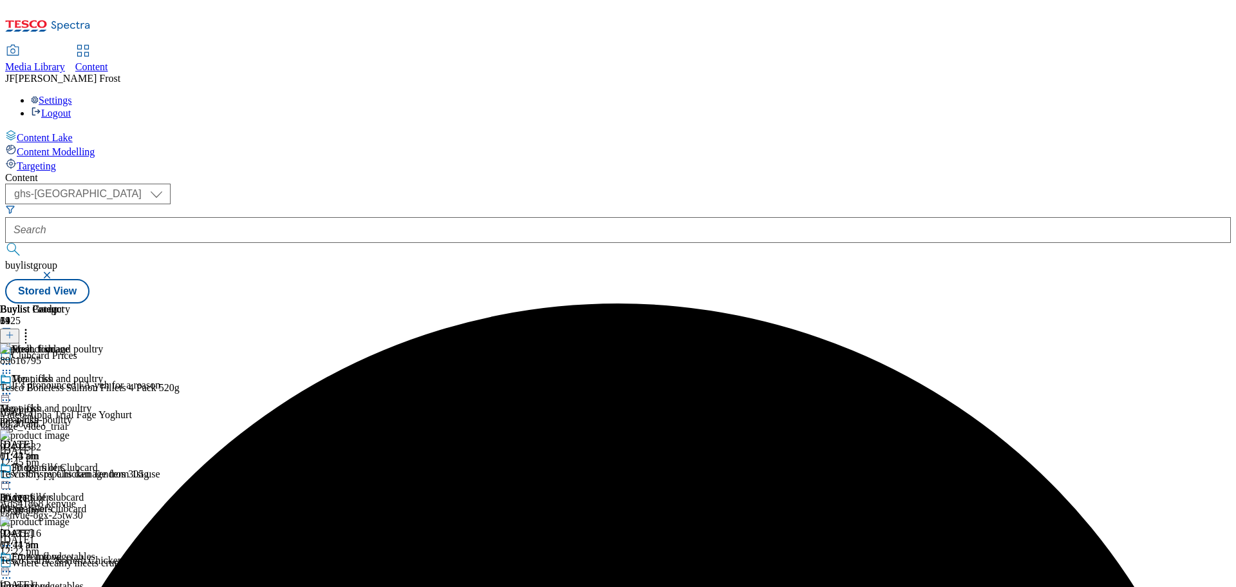
scroll to position [0, 0]
click at [13, 387] on icon at bounding box center [6, 393] width 13 height 13
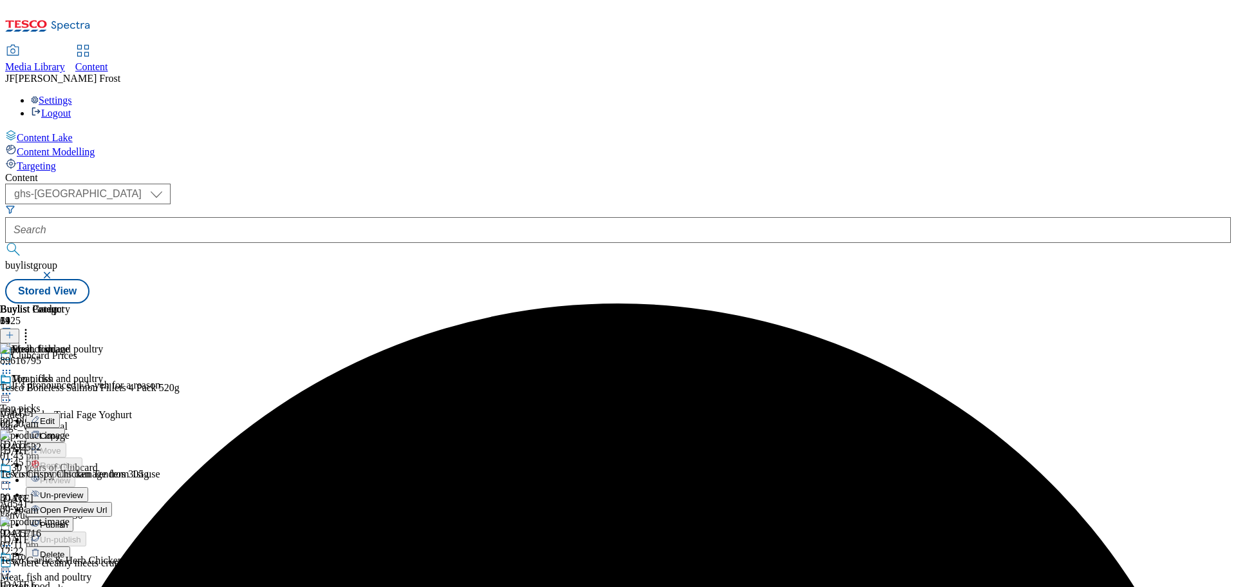
click at [83, 490] on span "Un-preview" at bounding box center [61, 495] width 43 height 10
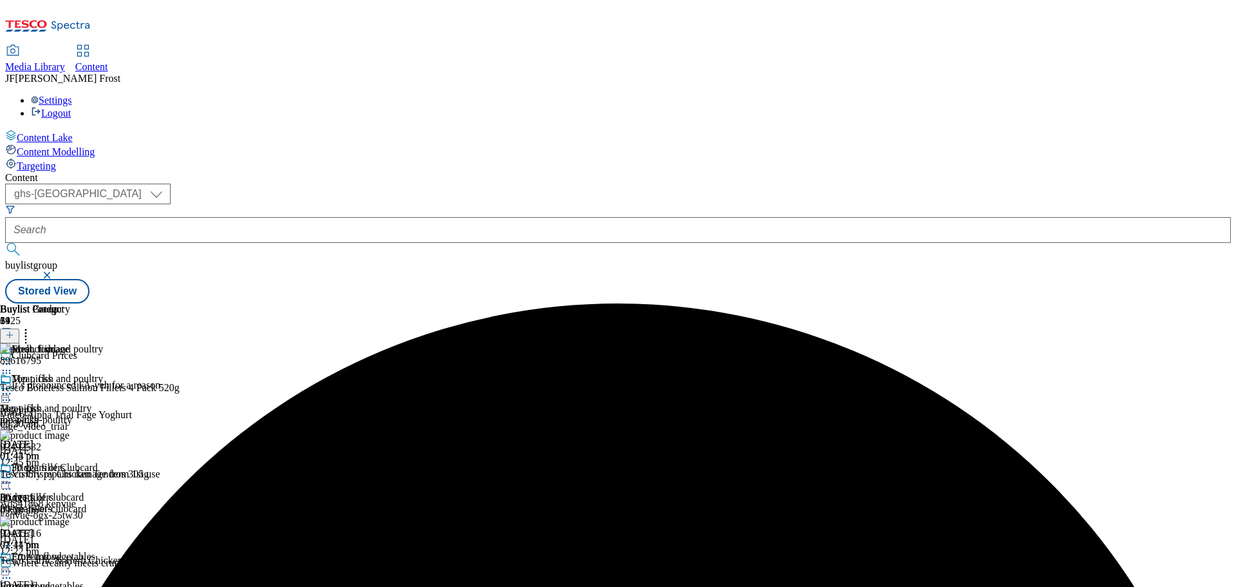
click at [32, 326] on icon at bounding box center [25, 332] width 13 height 13
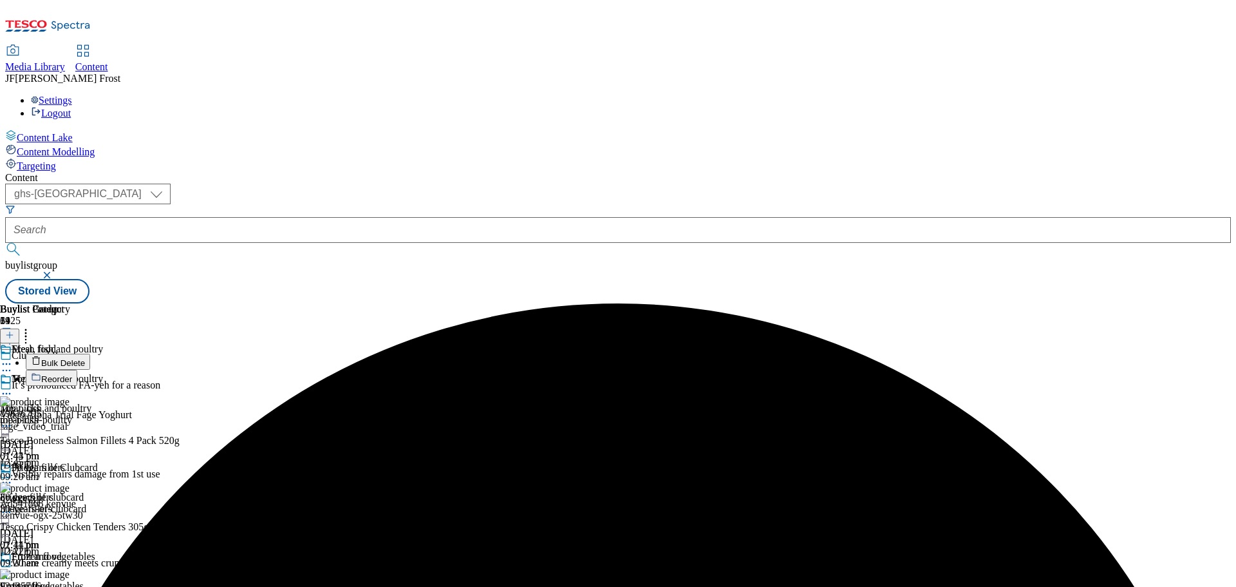
click at [85, 358] on span "Bulk Delete" at bounding box center [63, 363] width 44 height 10
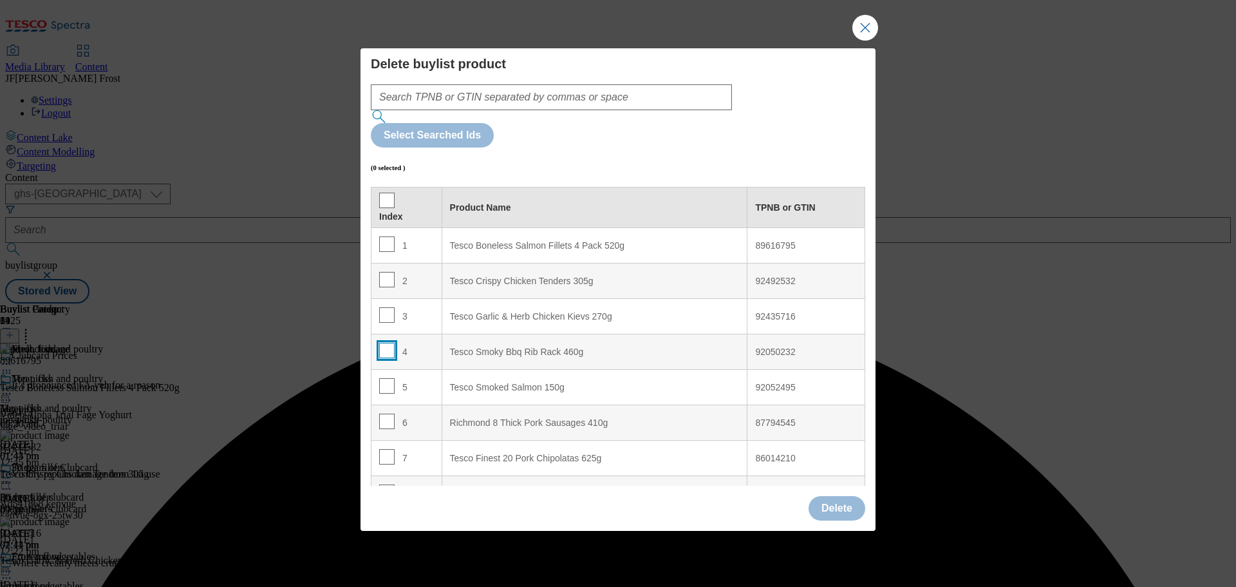
click at [388, 343] on input "Modal" at bounding box center [386, 350] width 15 height 15
checkbox input "true"
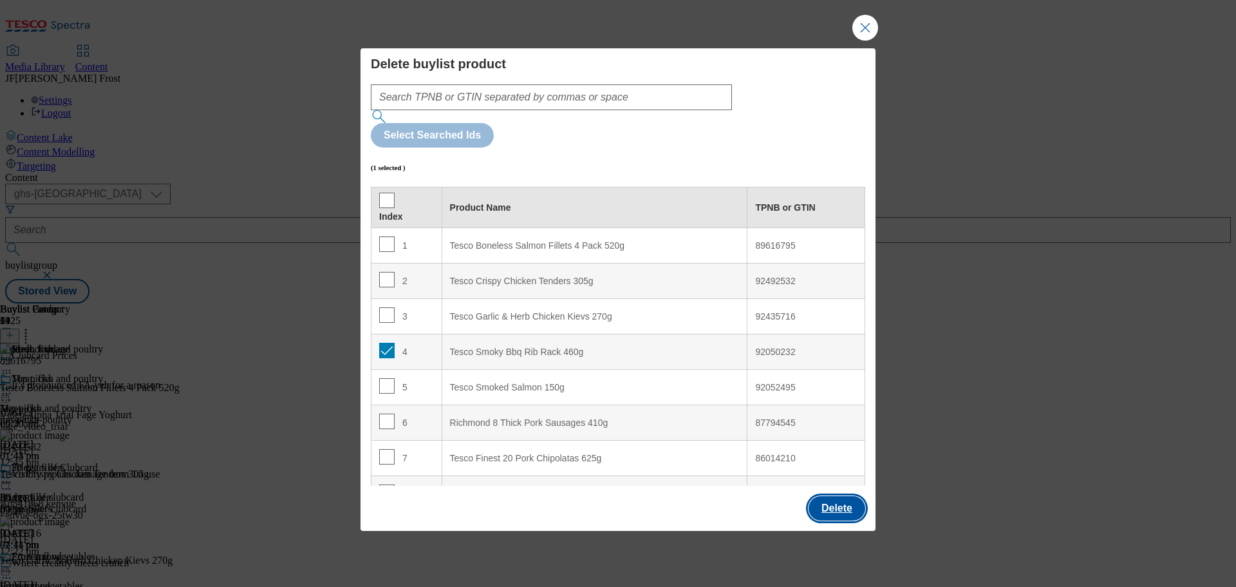
click at [852, 496] on button "Delete" at bounding box center [837, 508] width 57 height 24
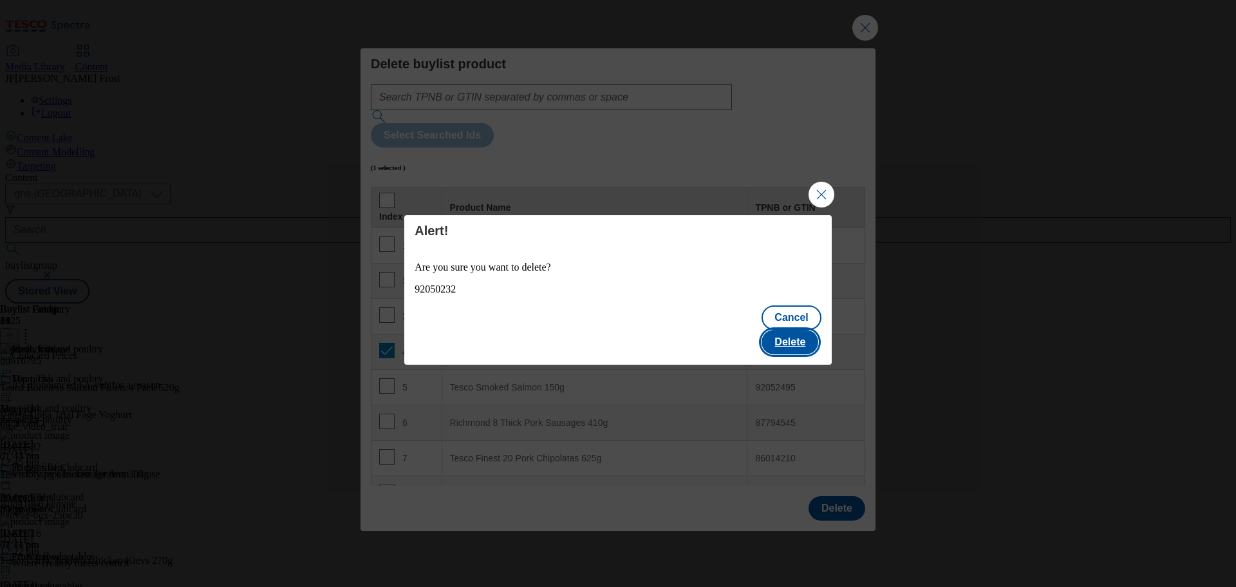
click at [800, 330] on button "Delete" at bounding box center [790, 342] width 57 height 24
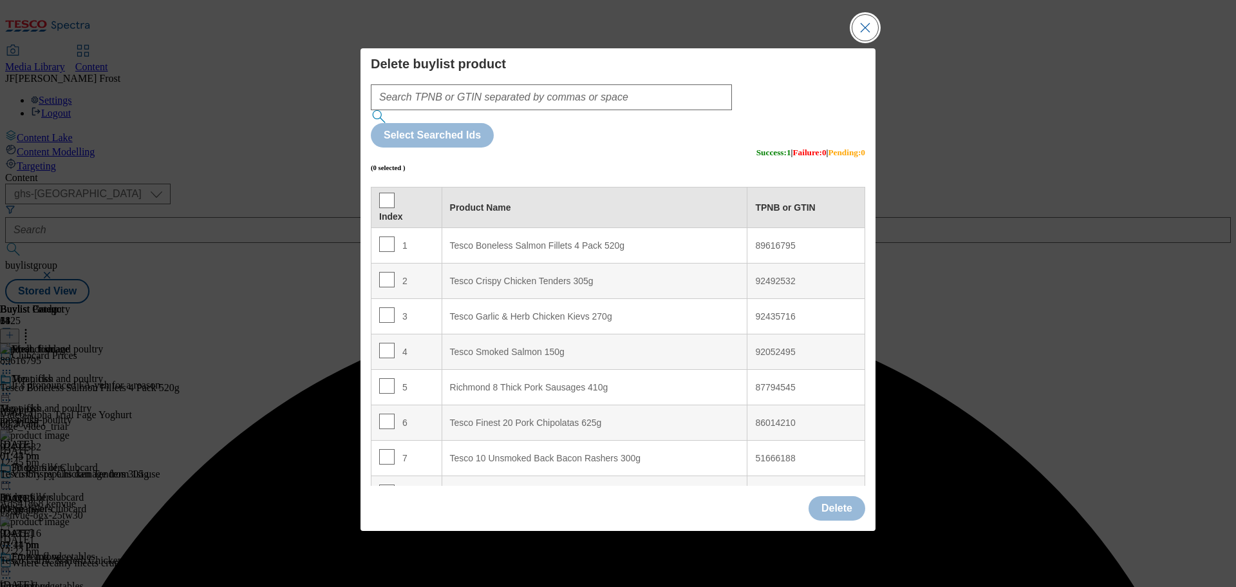
click at [873, 41] on button "Close Modal" at bounding box center [865, 28] width 26 height 26
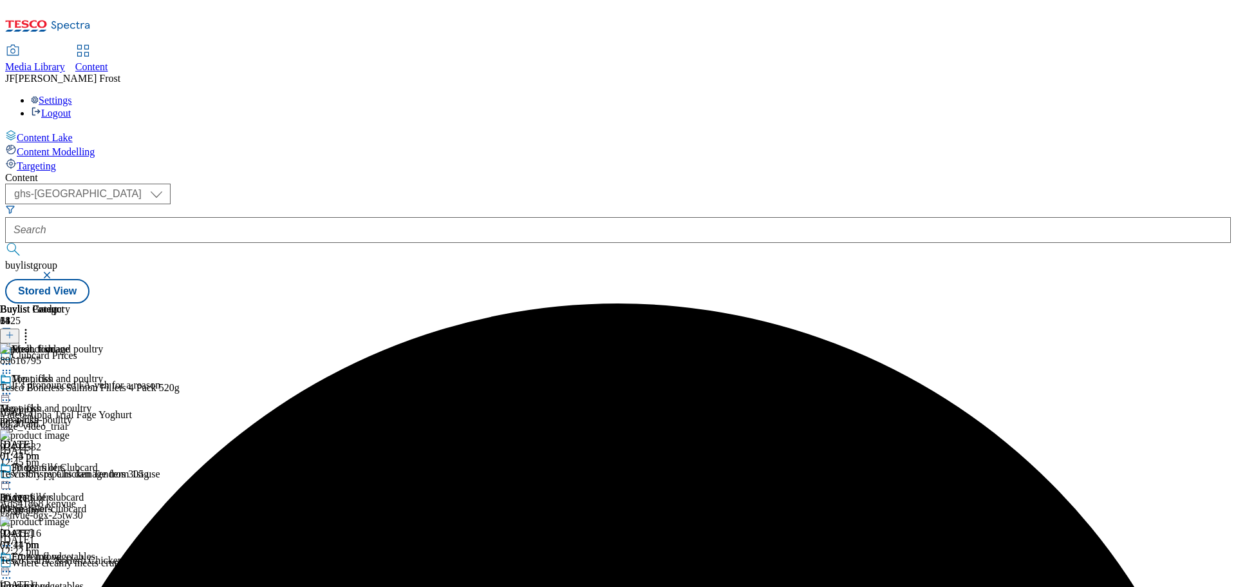
click at [13, 387] on icon at bounding box center [6, 393] width 13 height 13
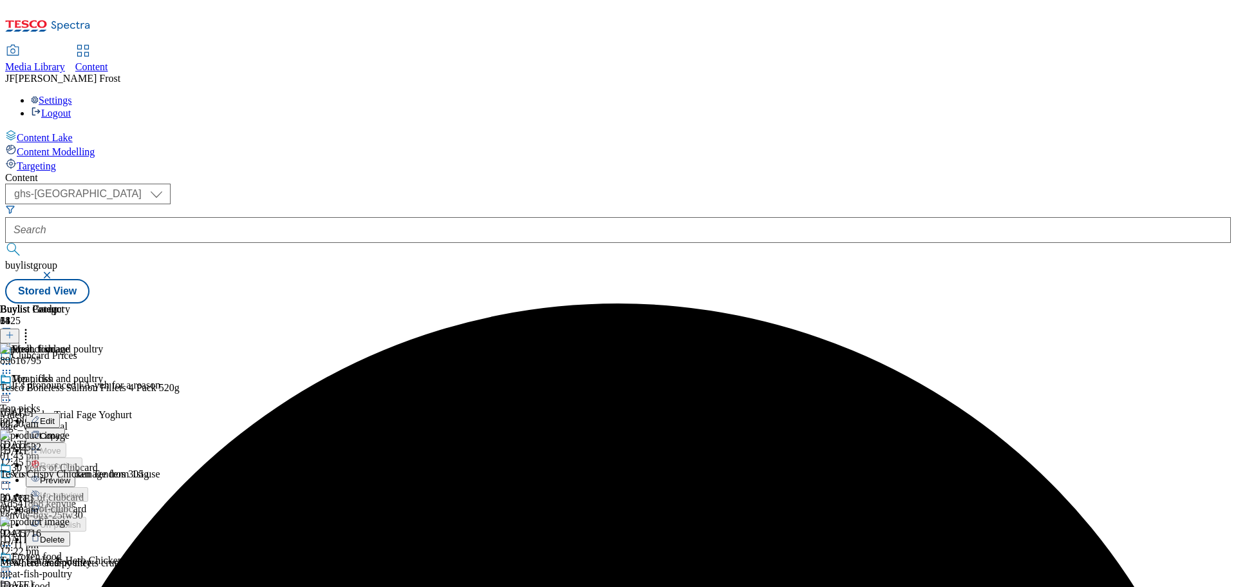
click at [70, 475] on span "Preview" at bounding box center [55, 480] width 30 height 10
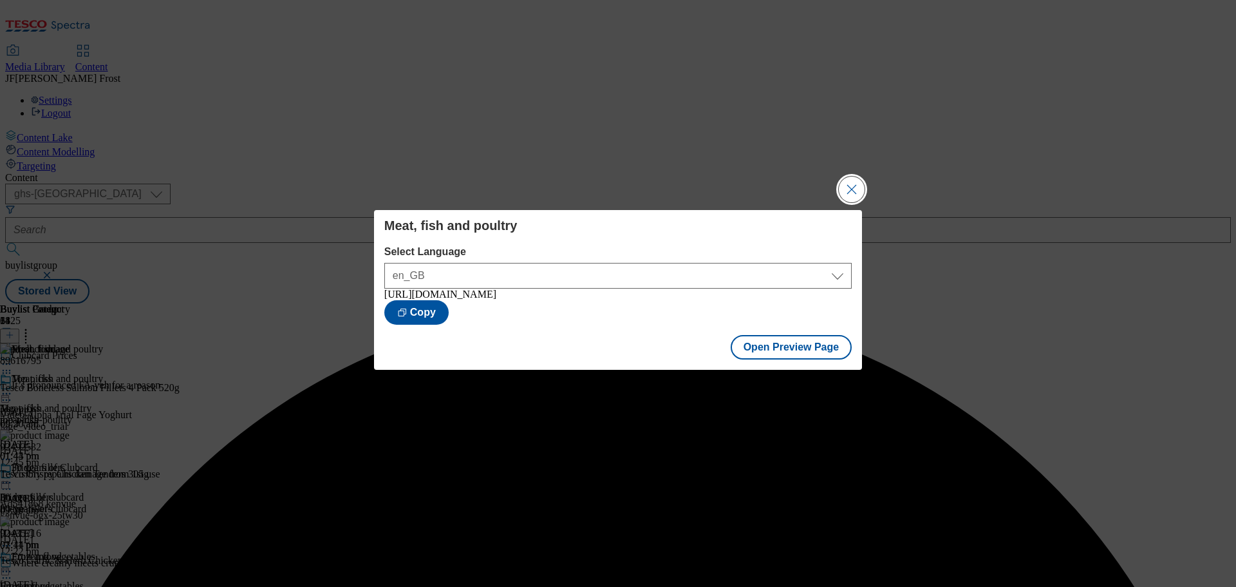
click at [857, 189] on button "Close Modal" at bounding box center [852, 189] width 26 height 26
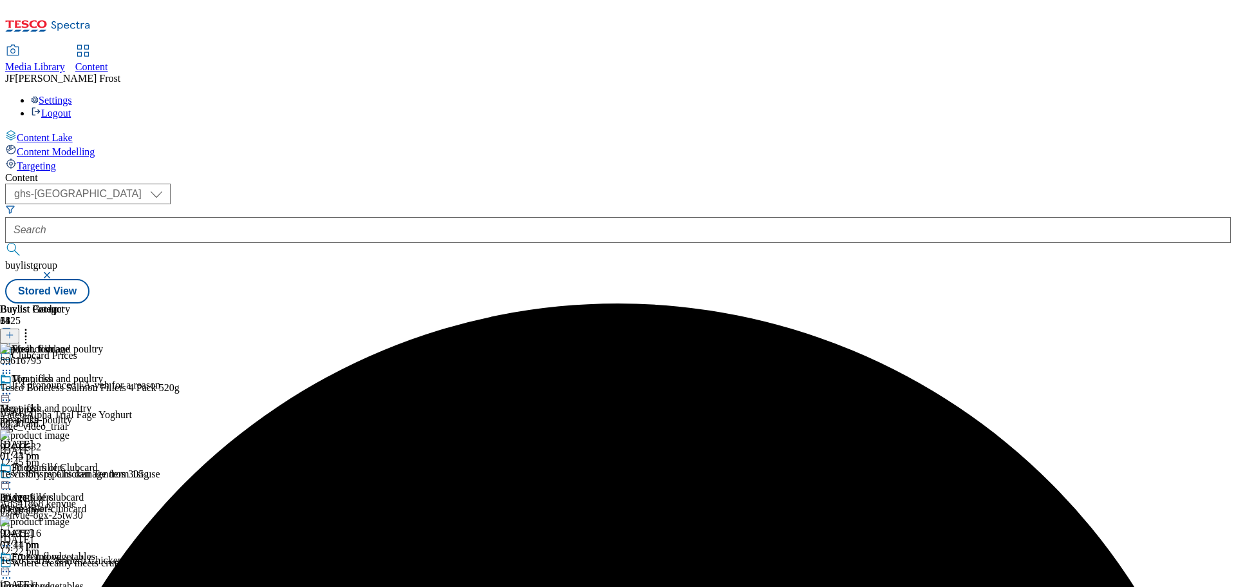
click at [13, 387] on icon at bounding box center [6, 393] width 13 height 13
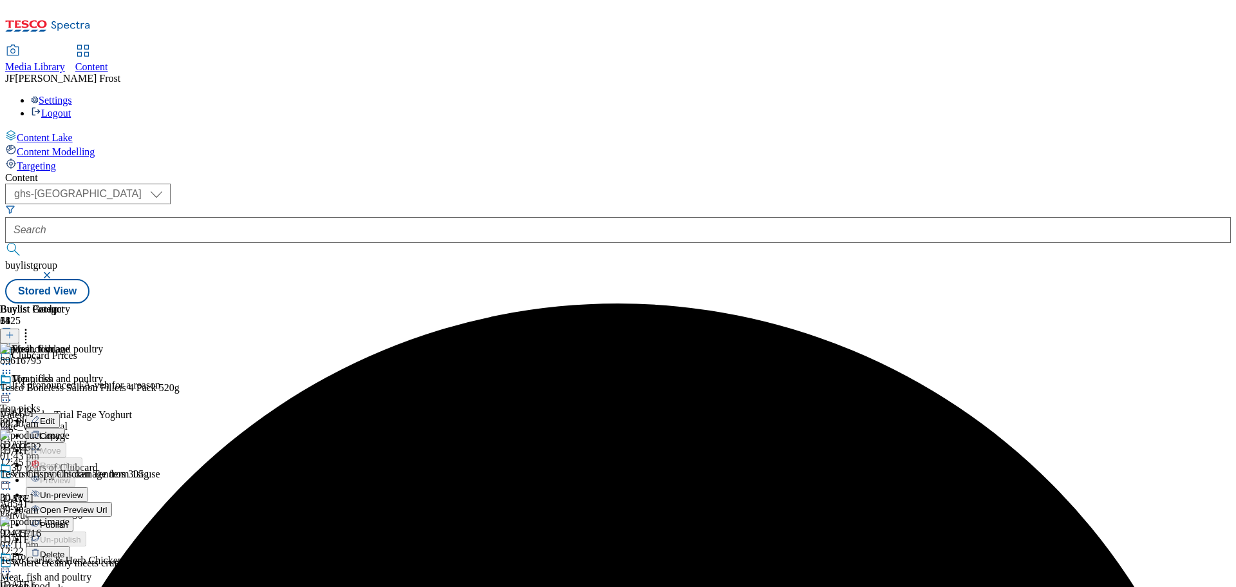
click at [68, 520] on span "Publish" at bounding box center [54, 525] width 28 height 10
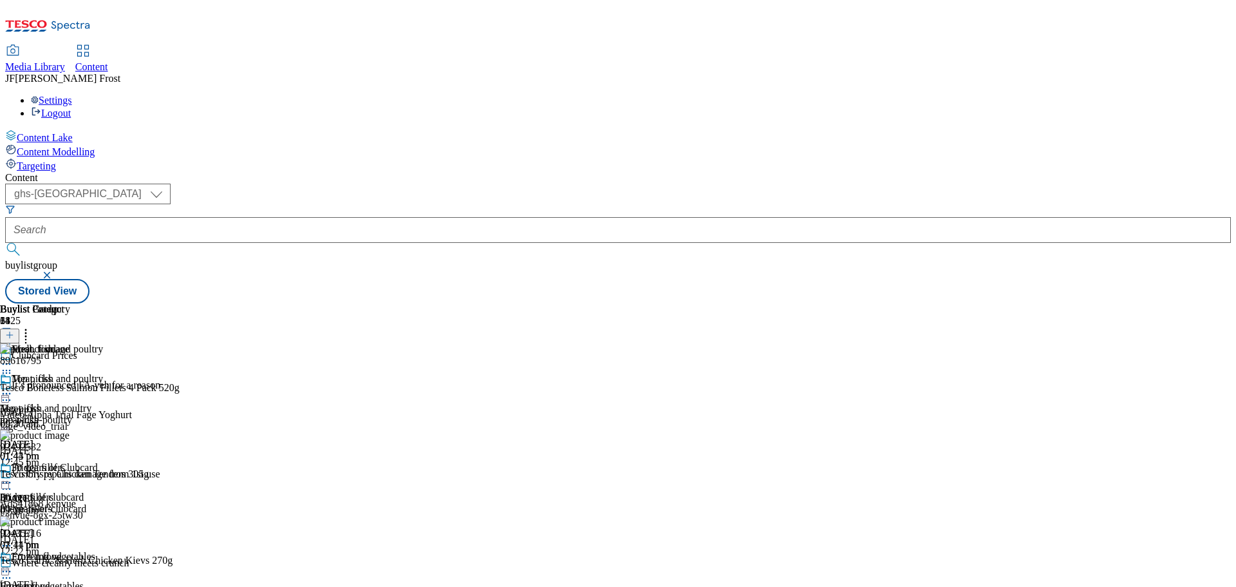
click at [13, 387] on icon at bounding box center [6, 393] width 13 height 13
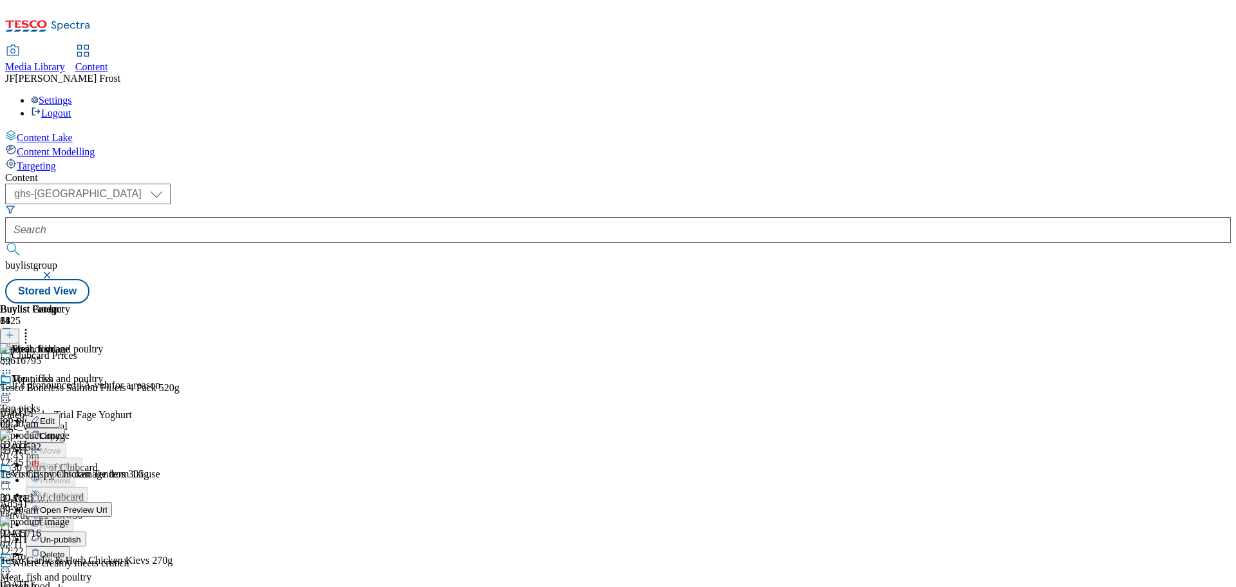
click at [13, 387] on icon at bounding box center [6, 393] width 13 height 13
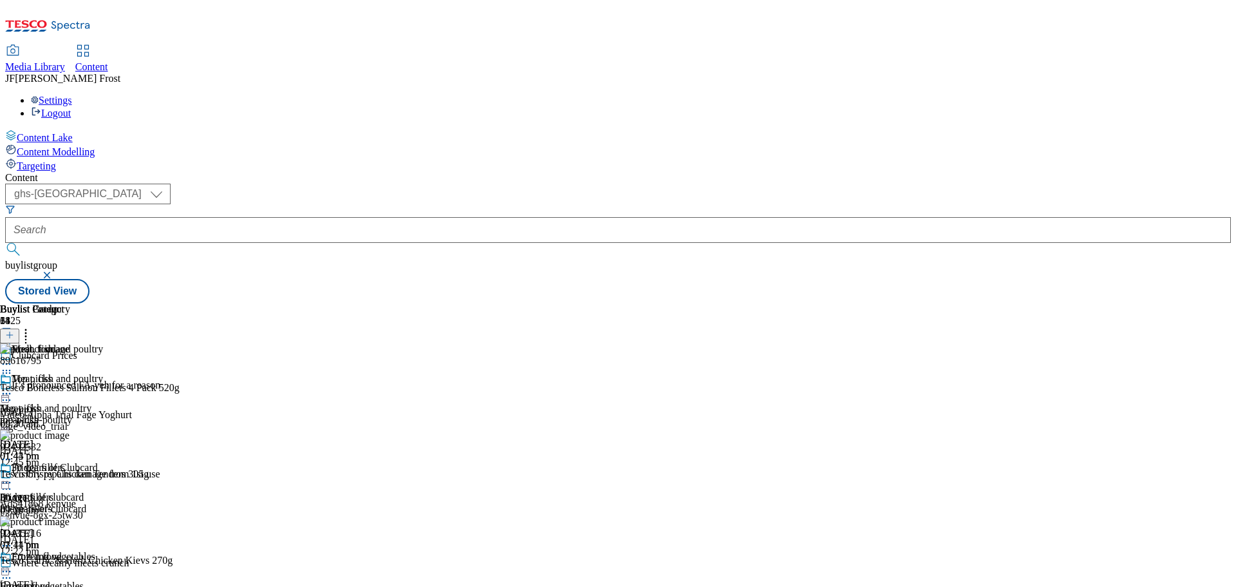
scroll to position [708, 0]
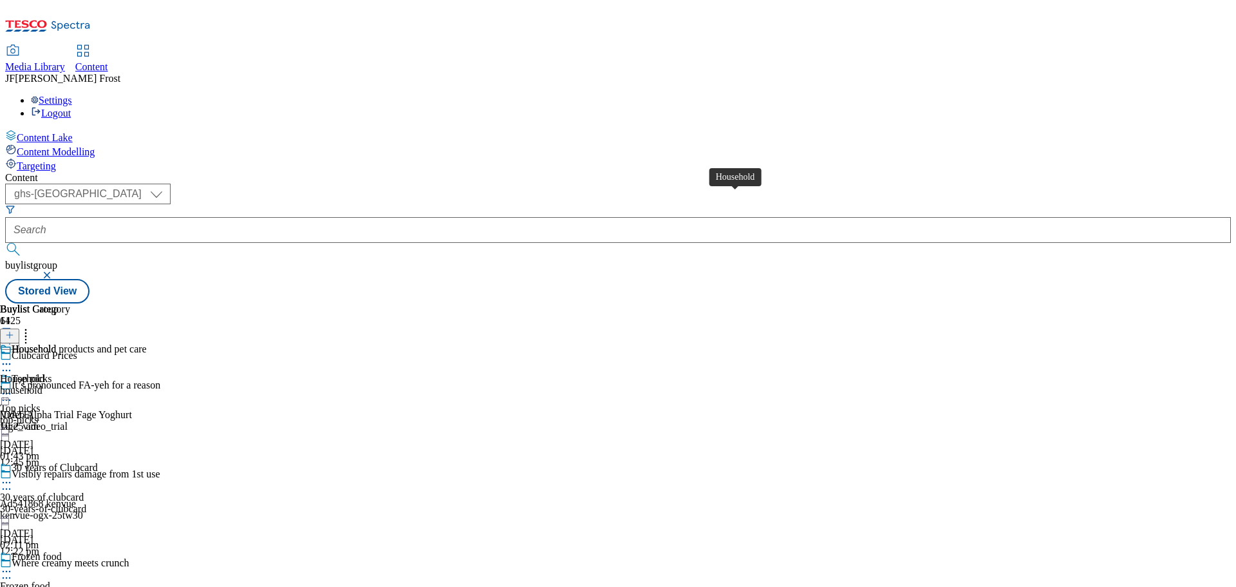
click at [56, 343] on div "Household" at bounding box center [34, 349] width 44 height 12
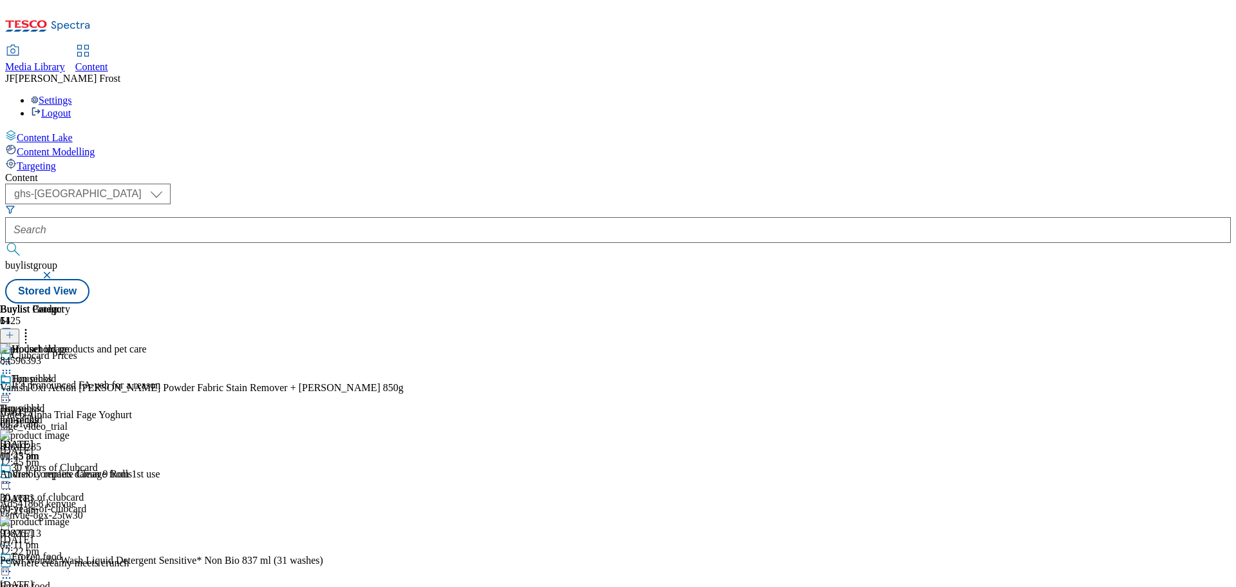
click at [13, 387] on icon at bounding box center [6, 393] width 13 height 13
click at [81, 534] on span "Un-publish" at bounding box center [60, 539] width 41 height 10
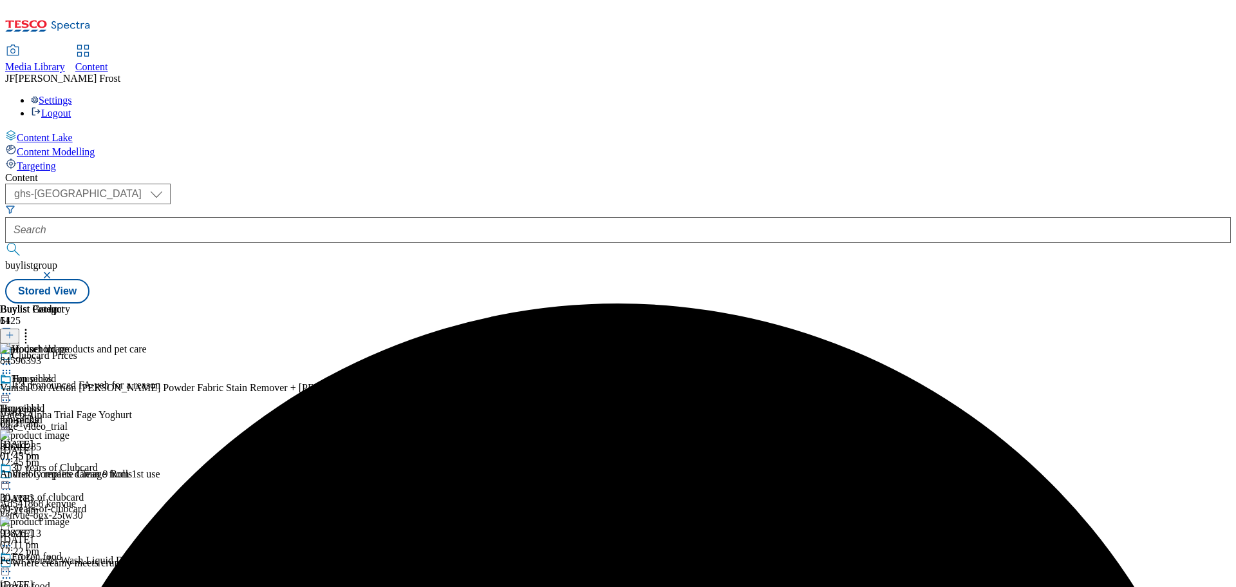
click at [13, 387] on icon at bounding box center [6, 393] width 13 height 13
click at [83, 490] on span "Un-preview" at bounding box center [61, 495] width 43 height 10
click at [32, 326] on icon at bounding box center [25, 332] width 13 height 13
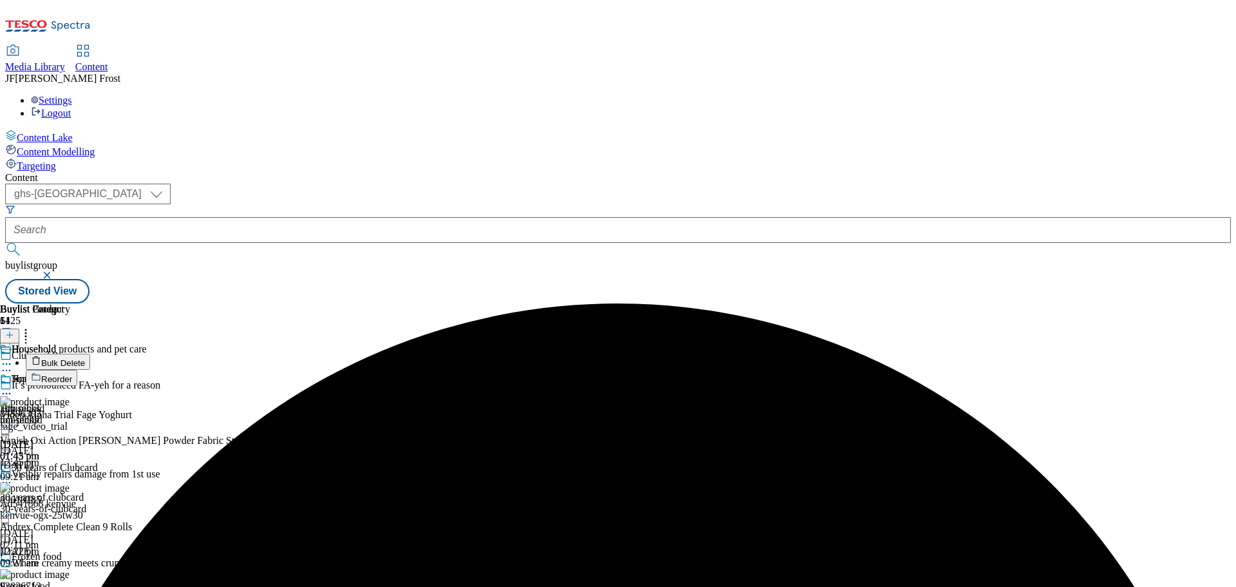
click at [72, 374] on span "Reorder" at bounding box center [56, 379] width 31 height 10
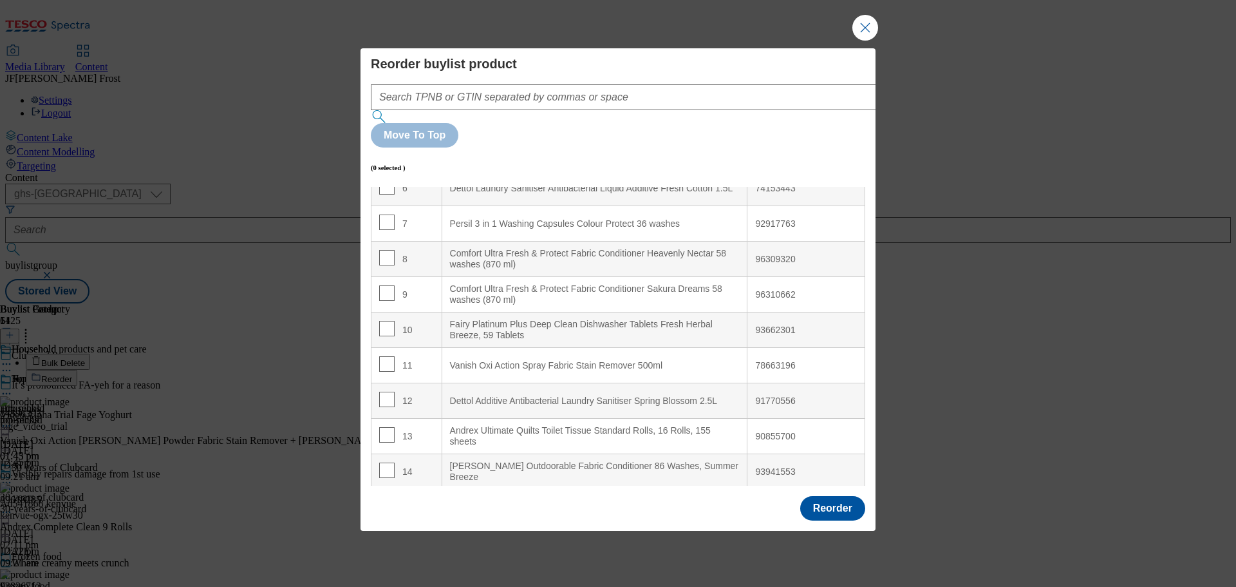
scroll to position [258, 0]
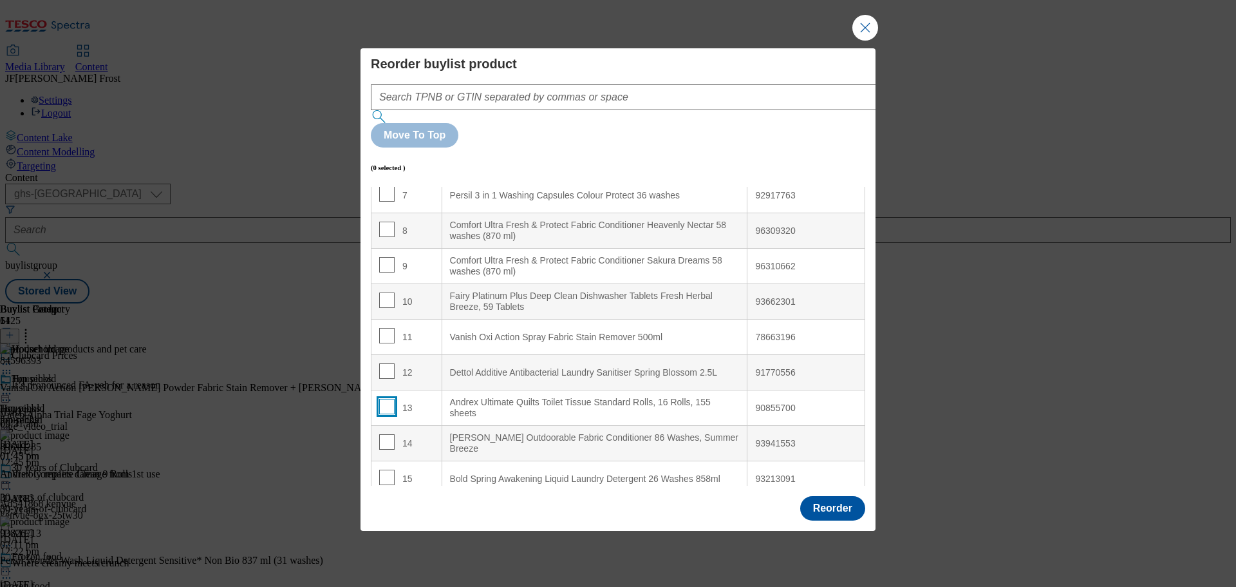
click at [382, 399] on input "Modal" at bounding box center [386, 406] width 15 height 15
checkbox input "true"
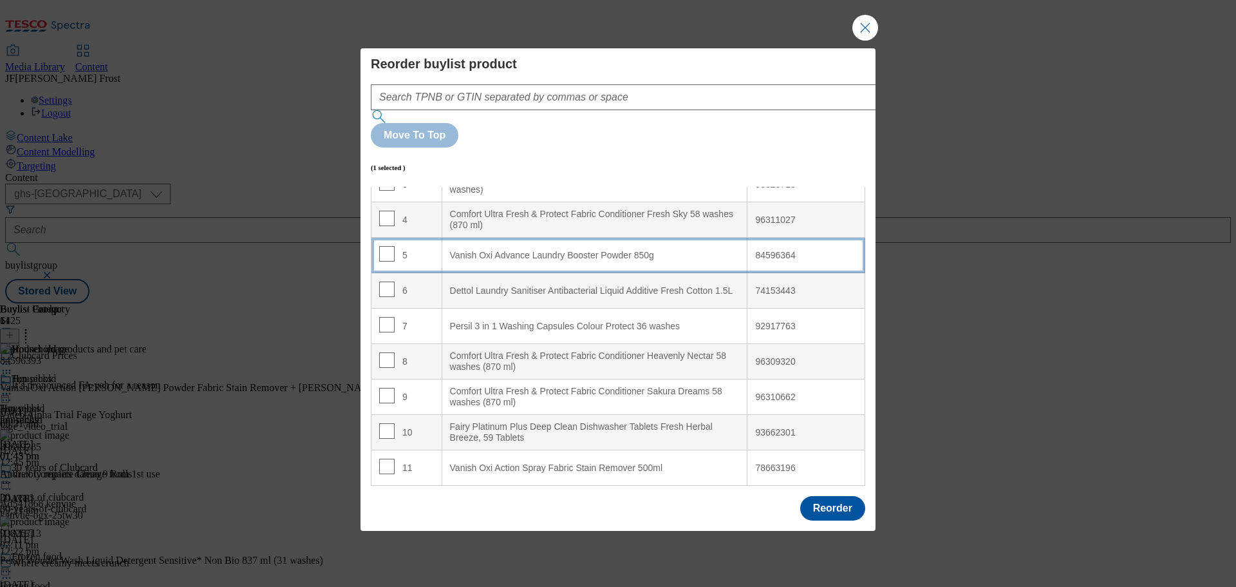
scroll to position [0, 0]
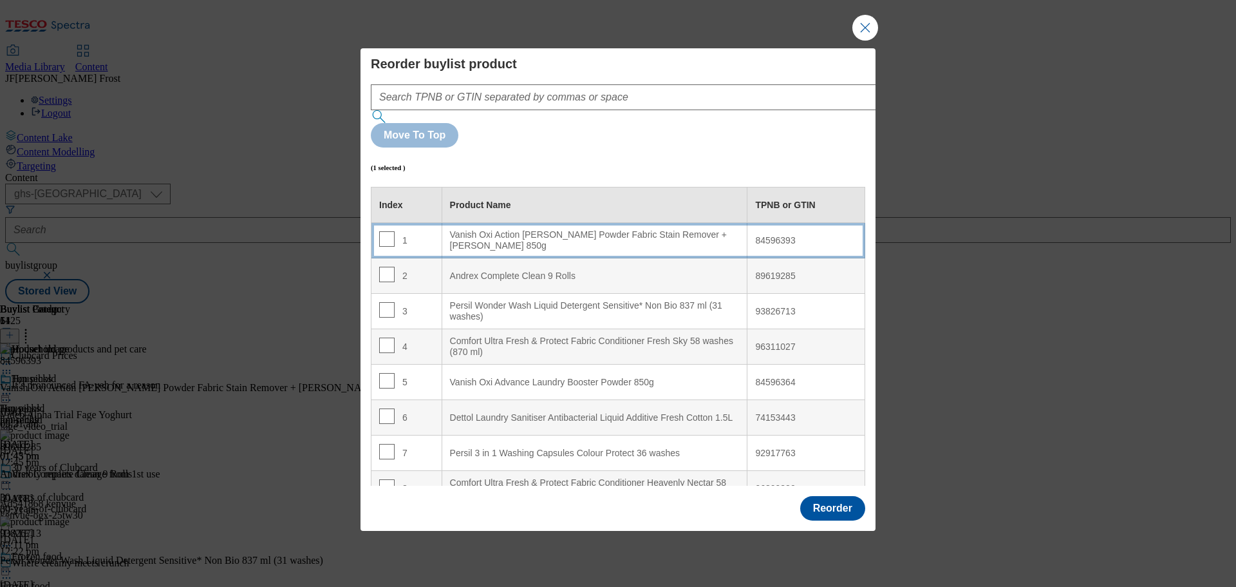
click at [542, 229] on div "Vanish Oxi Action [PERSON_NAME] Powder Fabric Stain Remover + [PERSON_NAME] 850g" at bounding box center [595, 240] width 290 height 23
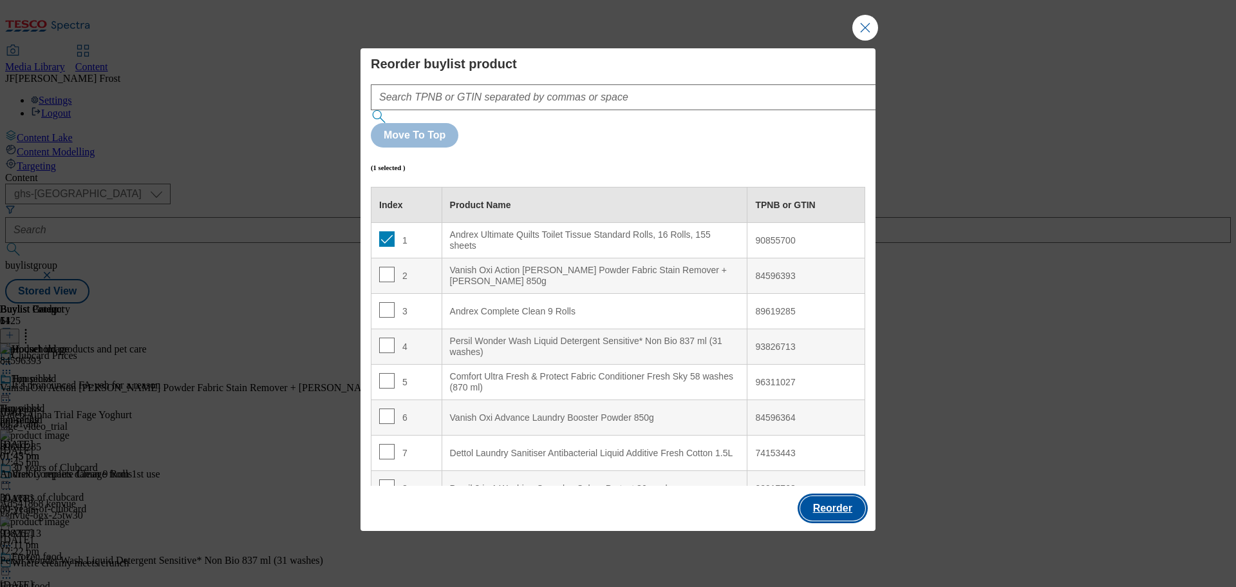
click at [816, 496] on button "Reorder" at bounding box center [832, 508] width 65 height 24
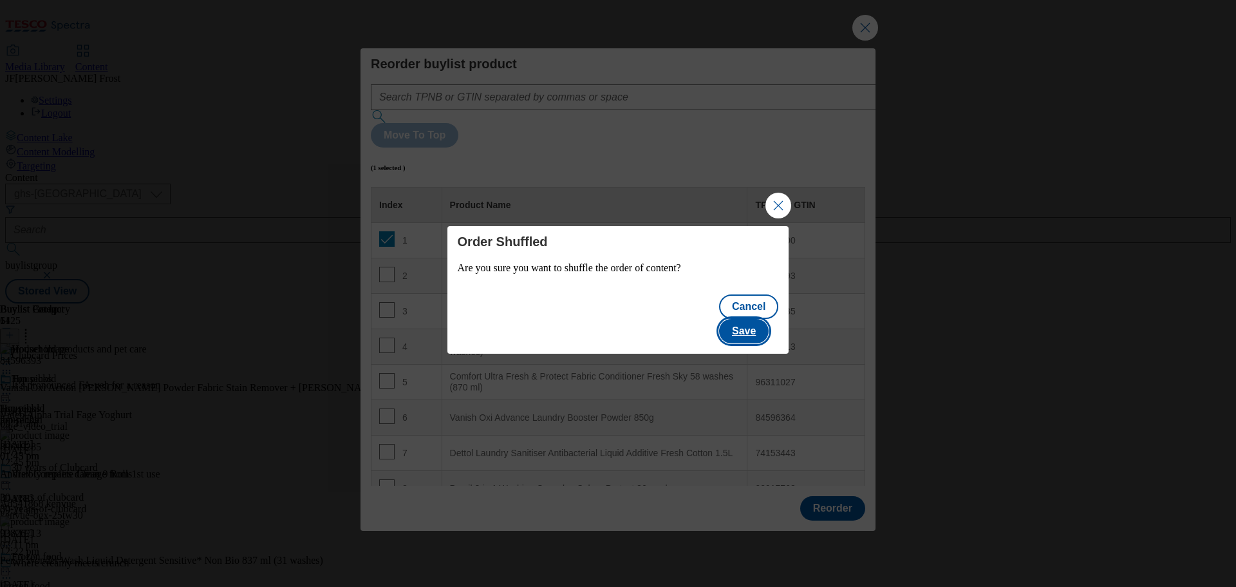
click at [762, 320] on button "Save" at bounding box center [744, 331] width 50 height 24
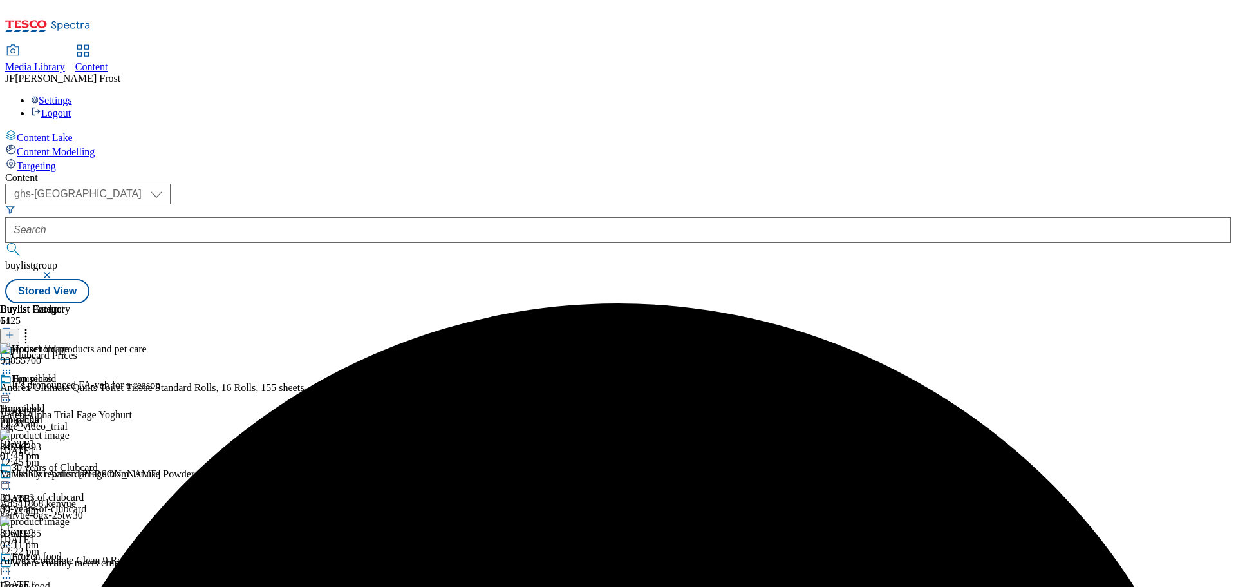
click at [13, 387] on icon at bounding box center [6, 393] width 13 height 13
click at [75, 472] on button "Preview" at bounding box center [51, 479] width 50 height 15
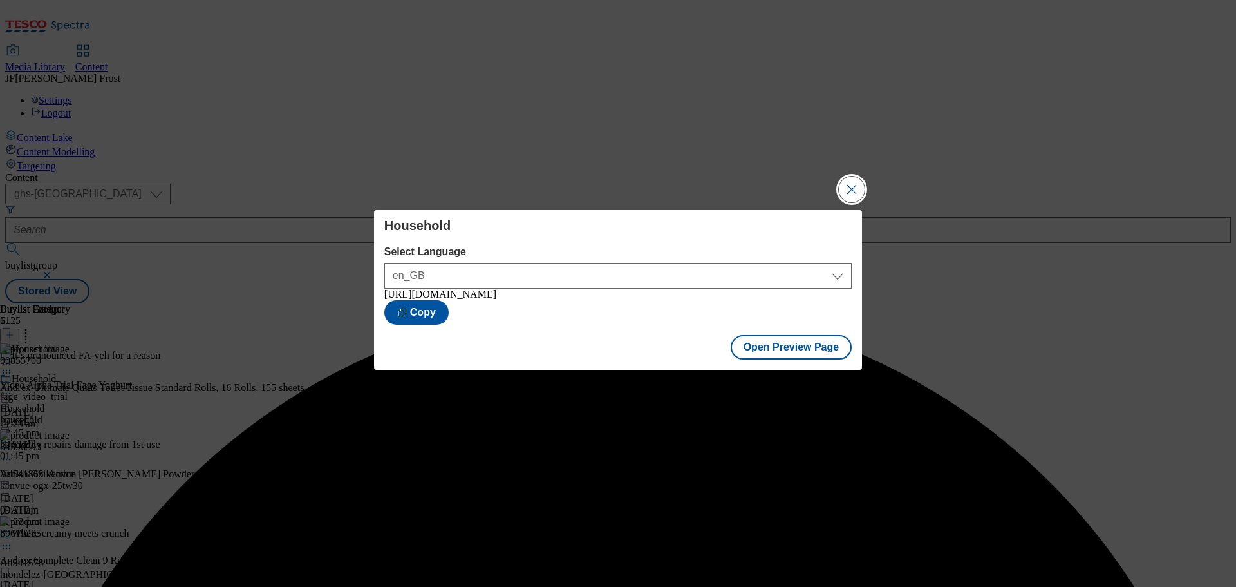
click at [858, 182] on button "Close Modal" at bounding box center [852, 189] width 26 height 26
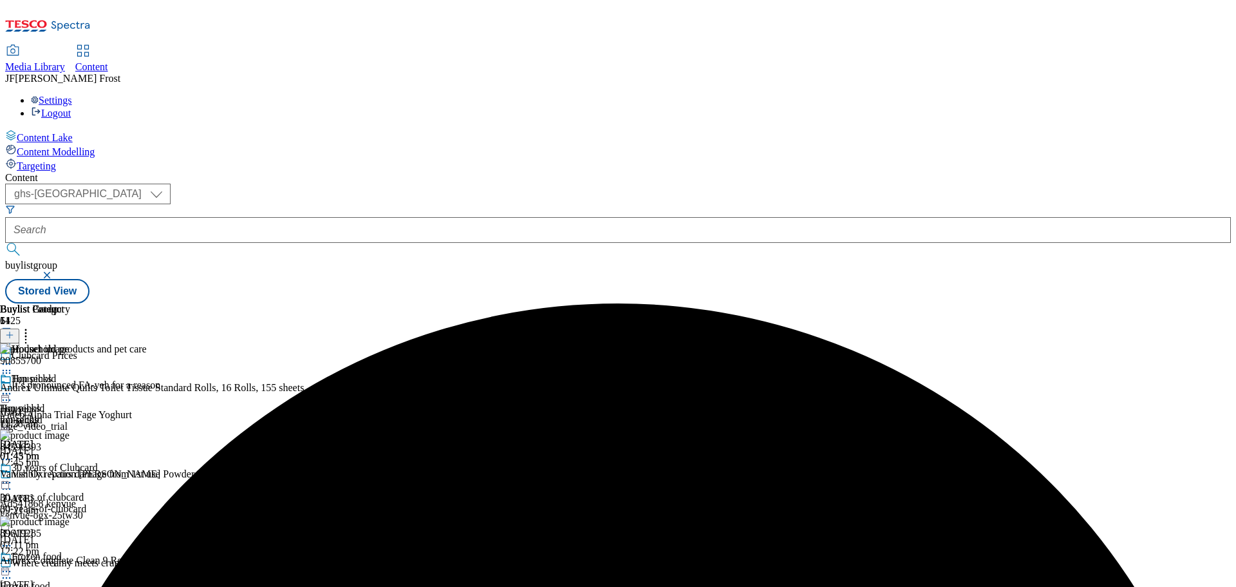
click at [13, 387] on icon at bounding box center [6, 393] width 13 height 13
click at [68, 520] on span "Publish" at bounding box center [54, 525] width 28 height 10
click at [13, 387] on icon at bounding box center [6, 393] width 13 height 13
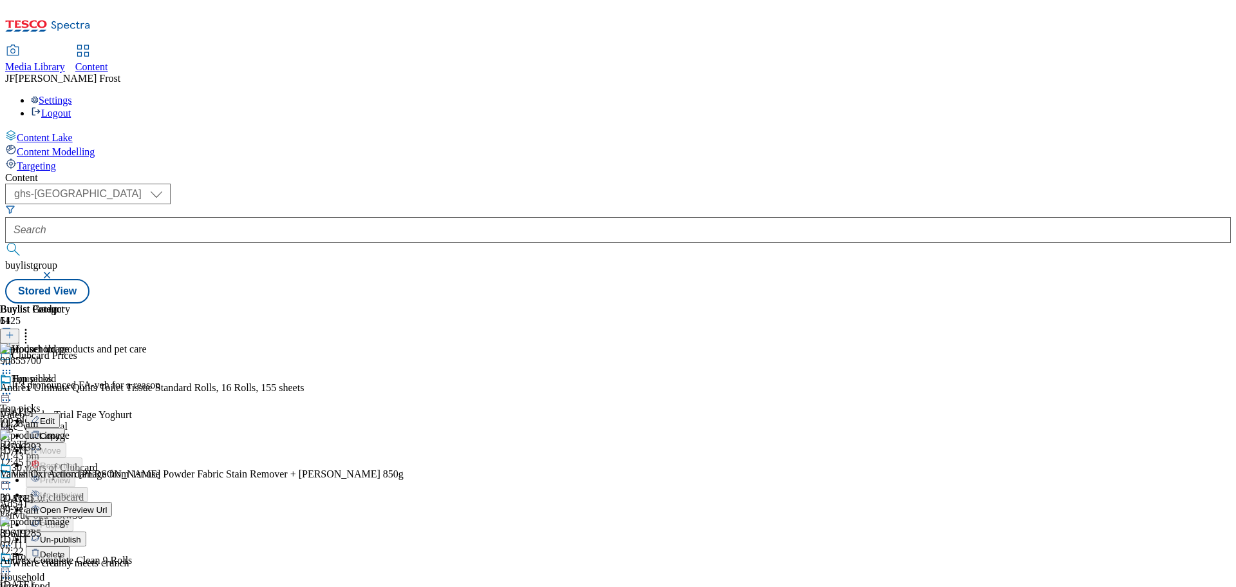
click at [13, 387] on icon at bounding box center [6, 393] width 13 height 13
click at [1205, 95] on div "Settings Logout" at bounding box center [618, 107] width 1226 height 24
click at [71, 108] on link "Logout" at bounding box center [51, 113] width 40 height 11
